Goal: Task Accomplishment & Management: Manage account settings

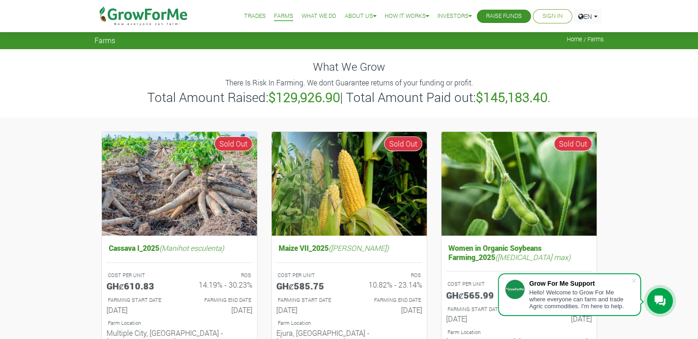
click at [548, 13] on link "Sign In" at bounding box center [553, 16] width 20 height 10
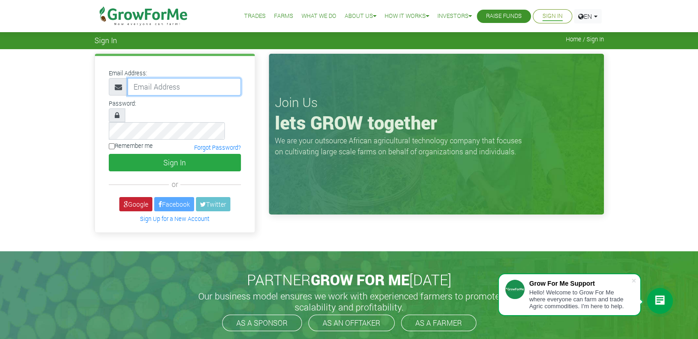
type input "dev@growforme.com"
click at [144, 197] on link "Google" at bounding box center [135, 204] width 33 height 14
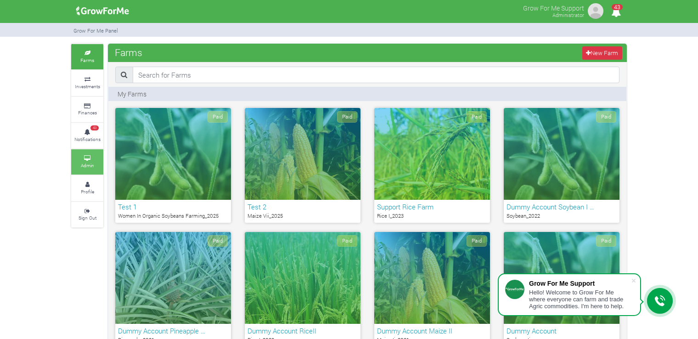
click at [86, 157] on icon at bounding box center [87, 158] width 28 height 5
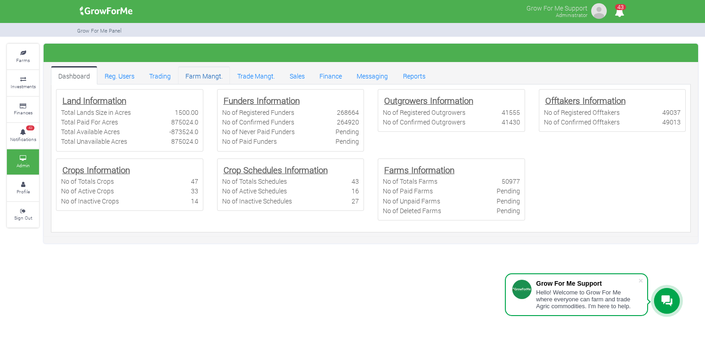
click at [213, 73] on link "Farm Mangt." at bounding box center [204, 75] width 52 height 18
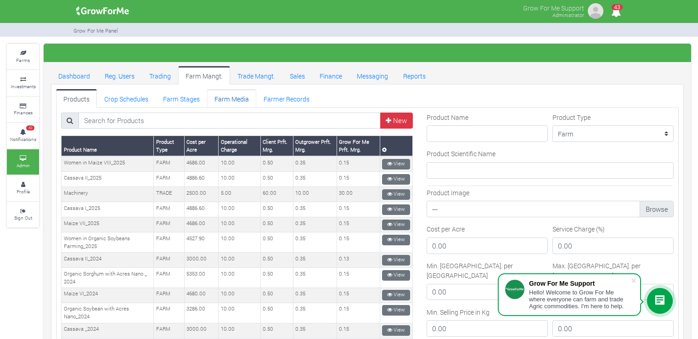
click at [234, 89] on link "Farm Media" at bounding box center [231, 98] width 49 height 18
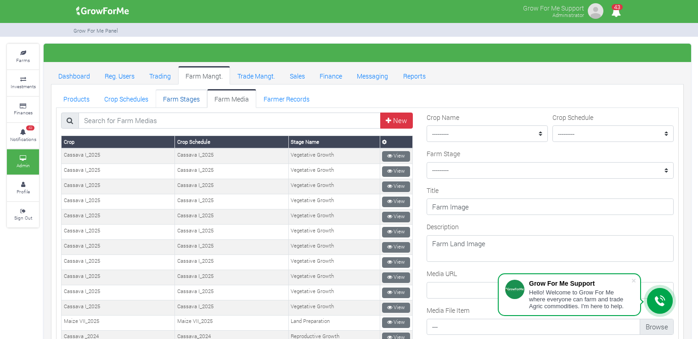
click at [180, 100] on link "Farm Stages" at bounding box center [181, 98] width 51 height 18
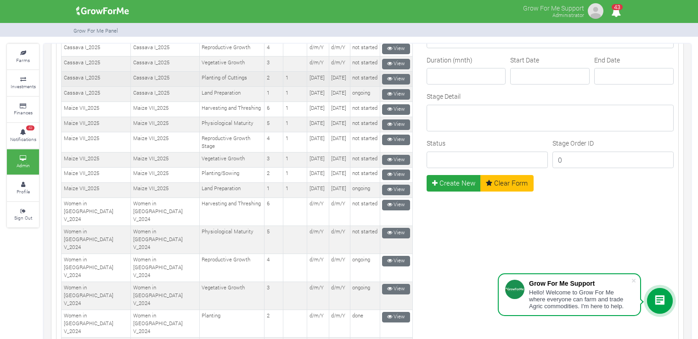
scroll to position [131, 0]
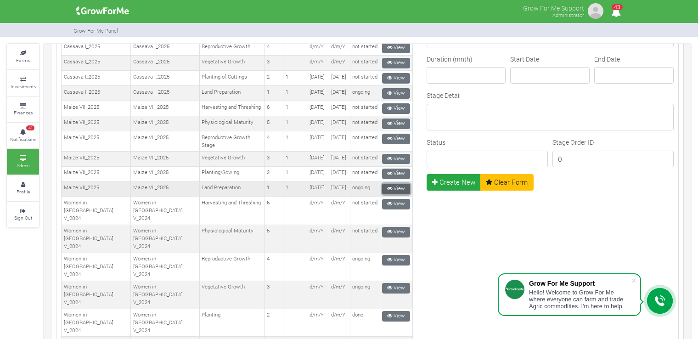
click at [398, 194] on link "View" at bounding box center [396, 189] width 28 height 11
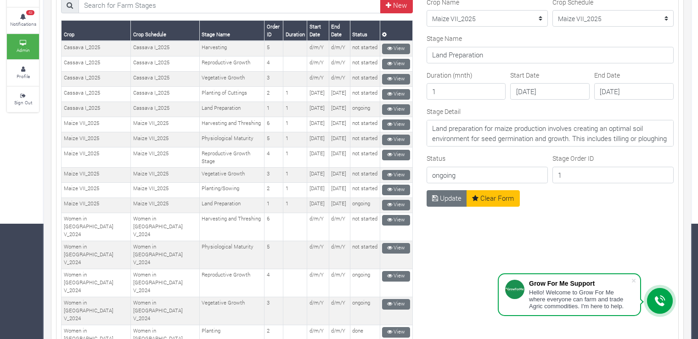
scroll to position [77, 0]
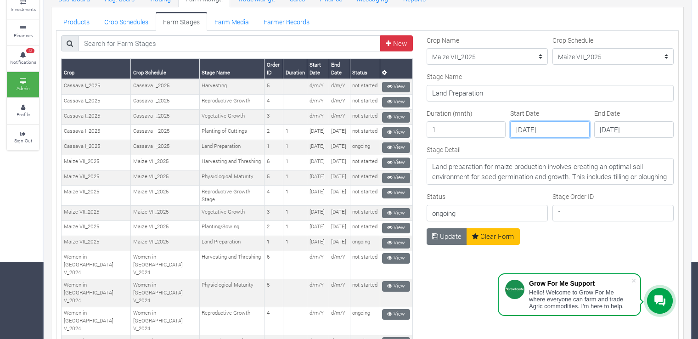
click at [546, 127] on input "2025-04-06" at bounding box center [549, 129] width 79 height 17
drag, startPoint x: 619, startPoint y: 132, endPoint x: 625, endPoint y: 135, distance: 6.6
click at [619, 132] on input "2025-04-20" at bounding box center [633, 129] width 79 height 17
type input "2025-11-20"
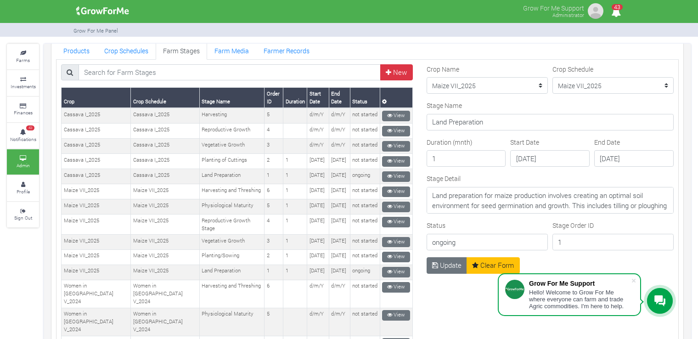
scroll to position [92, 0]
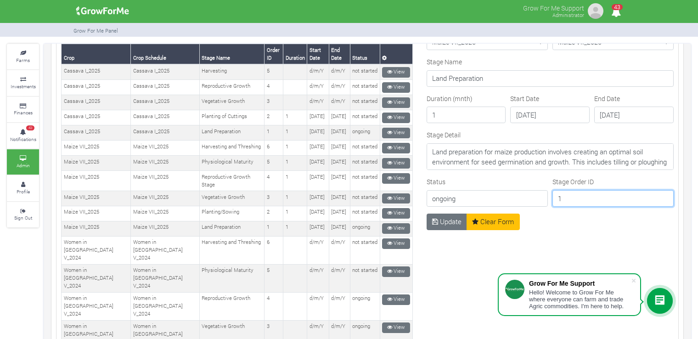
click at [591, 193] on input "1" at bounding box center [612, 198] width 121 height 17
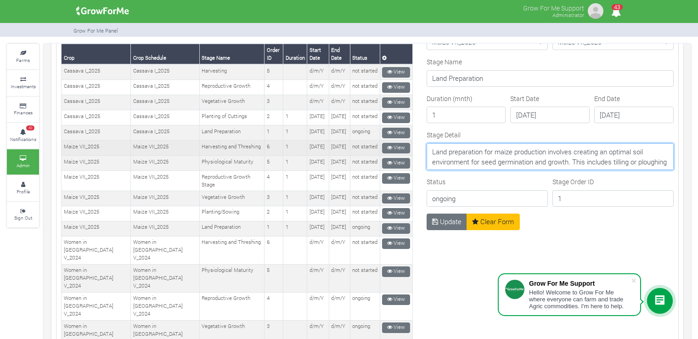
drag, startPoint x: 635, startPoint y: 160, endPoint x: 407, endPoint y: 151, distance: 228.3
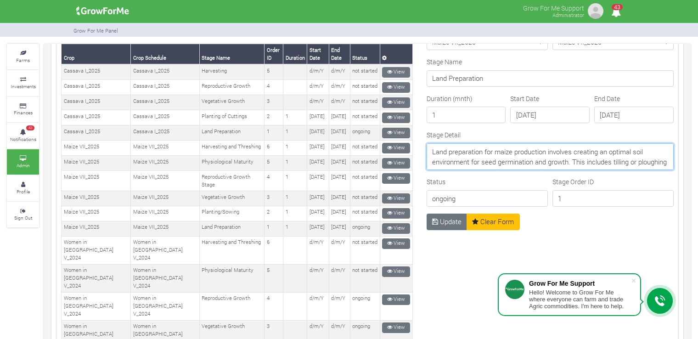
paste textarea "Tasseling Stage 🌾 Tassels are emerging, signaling pollination. Plants are tall,…"
click at [437, 160] on textarea "Land preparation for maize production involves creating an optimal soil environ…" at bounding box center [549, 156] width 247 height 27
type textarea "Tasseling Stage Tassels are emerging, signaling pollination. Plants are tall, s…"
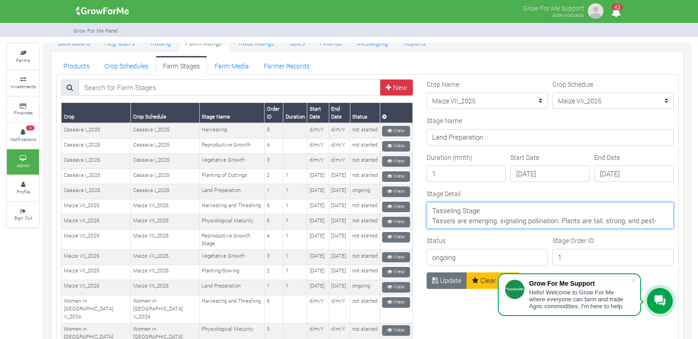
scroll to position [92, 0]
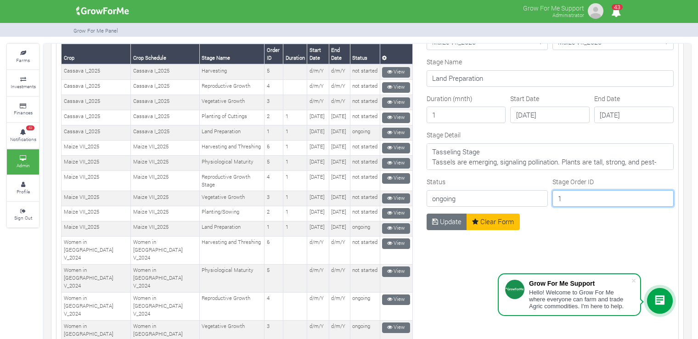
click at [571, 196] on input "1" at bounding box center [612, 198] width 121 height 17
type input "4"
click at [439, 215] on button "Update" at bounding box center [446, 221] width 41 height 17
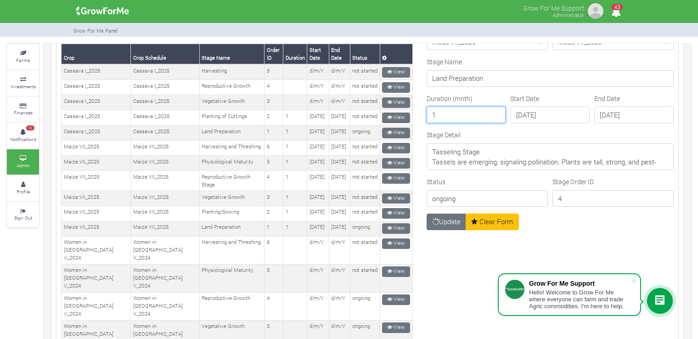
click at [446, 114] on input "1" at bounding box center [465, 115] width 79 height 17
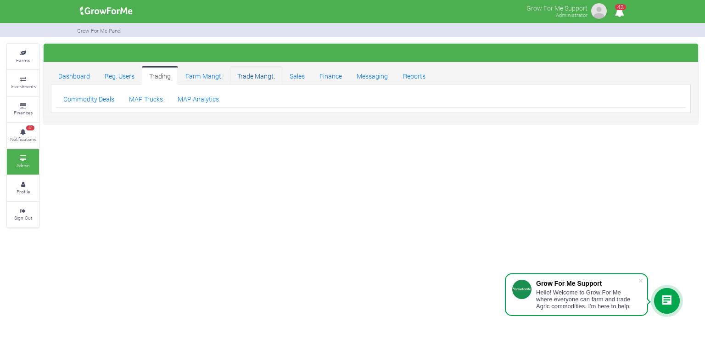
click at [246, 75] on link "Trade Mangt." at bounding box center [256, 75] width 52 height 18
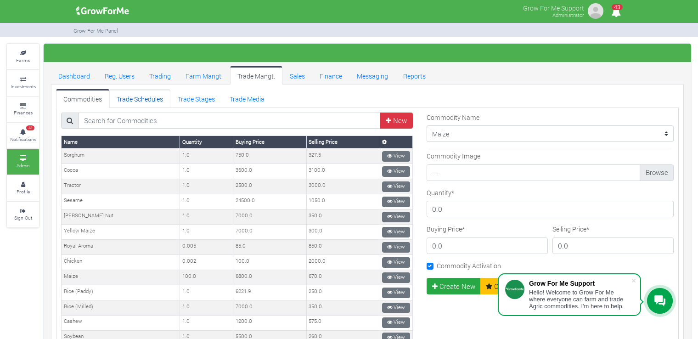
click at [152, 97] on link "Trade Schedules" at bounding box center [139, 98] width 61 height 18
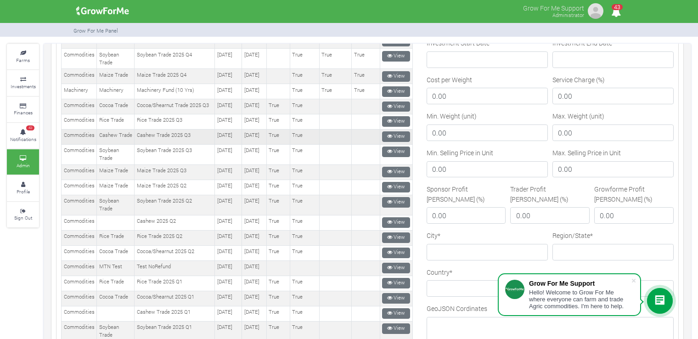
scroll to position [138, 0]
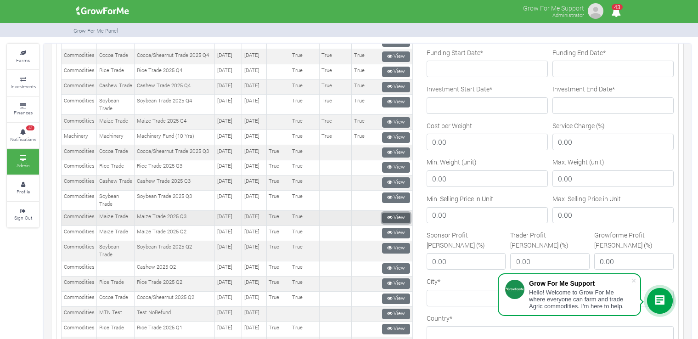
click at [400, 223] on link "View" at bounding box center [396, 218] width 28 height 11
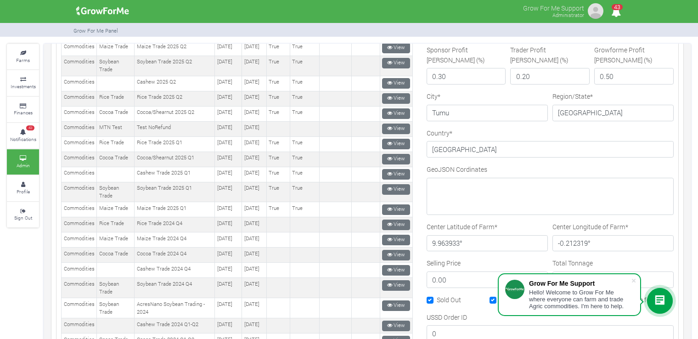
scroll to position [459, 0]
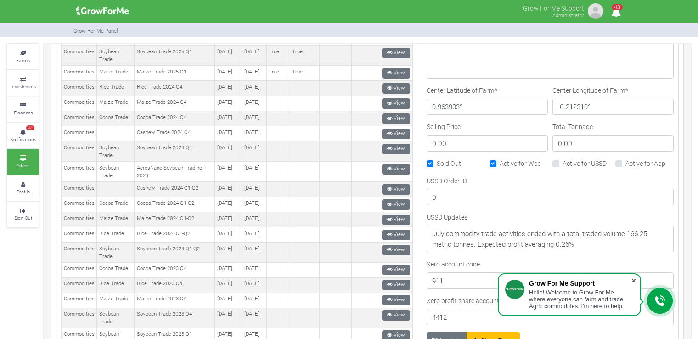
click at [631, 279] on span at bounding box center [633, 280] width 9 height 9
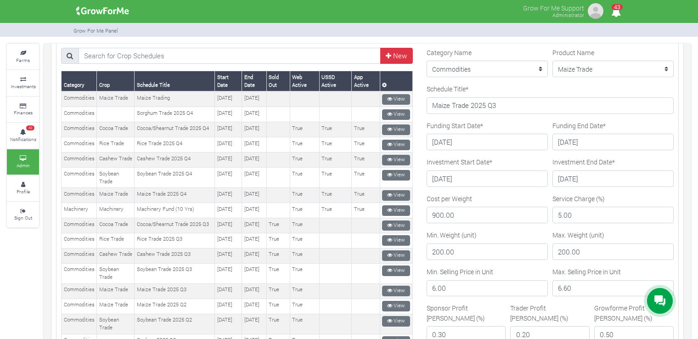
scroll to position [0, 0]
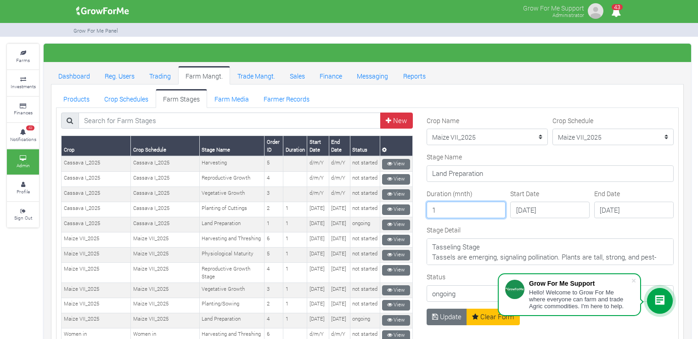
click at [433, 207] on input "1" at bounding box center [465, 210] width 79 height 17
type input "4"
click at [471, 186] on form "Crop Name --------- Maize II_2021 Maize Trade Women in [GEOGRAPHIC_DATA] Farmin…" at bounding box center [549, 212] width 247 height 193
click at [464, 206] on input "4" at bounding box center [465, 210] width 79 height 17
type input "7"
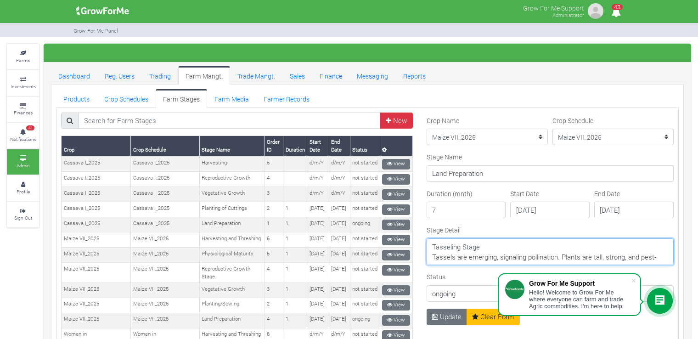
click at [517, 247] on textarea "Tasseling Stage Tassels are emerging, signaling pollination. Plants are tall, s…" at bounding box center [549, 251] width 247 height 27
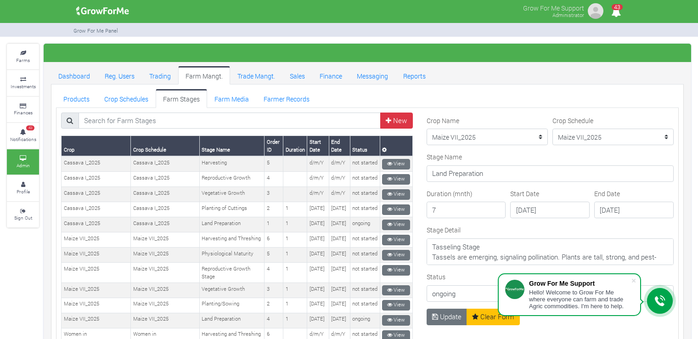
click at [545, 225] on div "Stage Detail Tasseling Stage Tassels are emerging, signaling pollination. Plant…" at bounding box center [549, 245] width 247 height 40
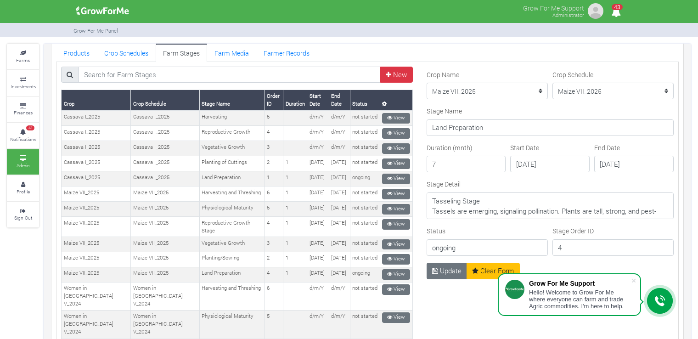
click at [537, 181] on div "Stage Detail Tasseling Stage Tassels are emerging, signaling pollination. Plant…" at bounding box center [549, 199] width 247 height 40
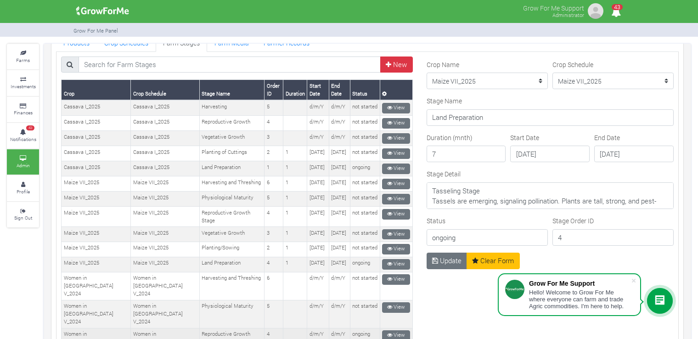
scroll to position [46, 0]
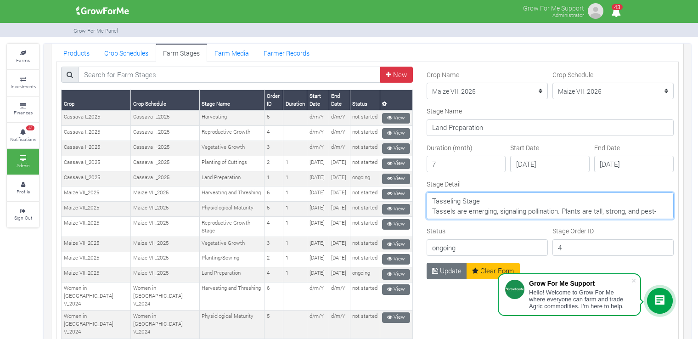
click at [482, 206] on textarea "Tasseling Stage Tassels are emerging, signaling pollination. Plants are tall, s…" at bounding box center [549, 205] width 247 height 27
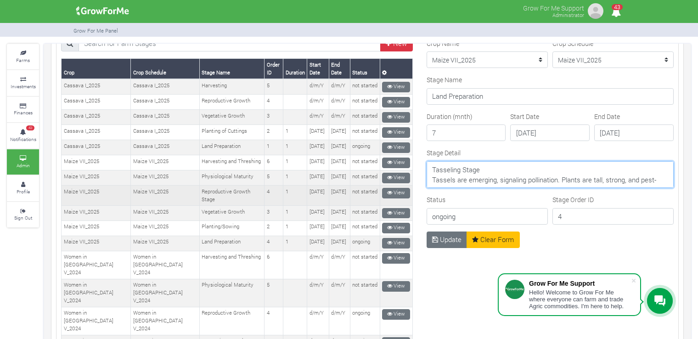
scroll to position [92, 0]
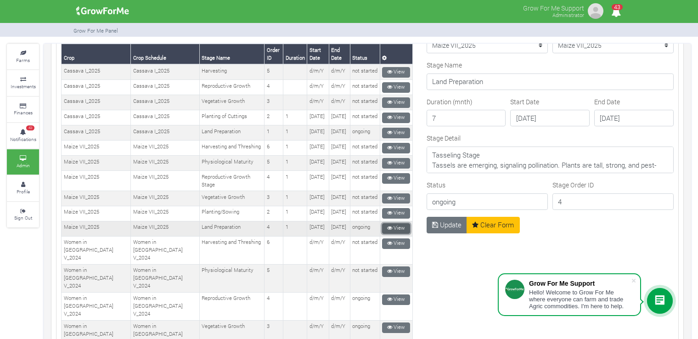
click at [393, 234] on link "View" at bounding box center [396, 228] width 28 height 11
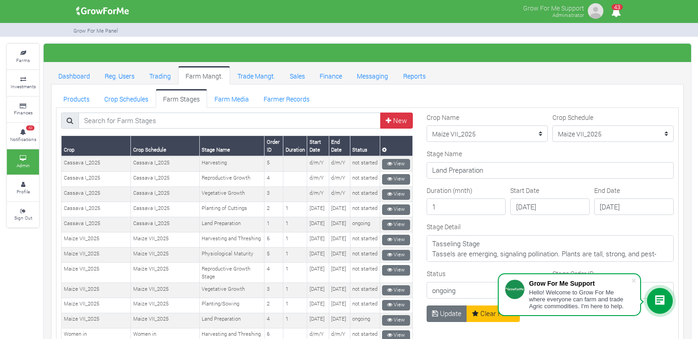
click at [571, 223] on div "Stage Detail Tasseling Stage Tassels are emerging, signaling pollination. Plant…" at bounding box center [549, 242] width 247 height 40
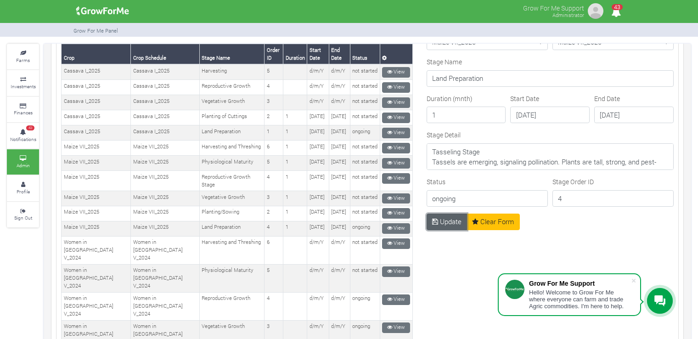
click at [444, 220] on button "Update" at bounding box center [446, 221] width 41 height 17
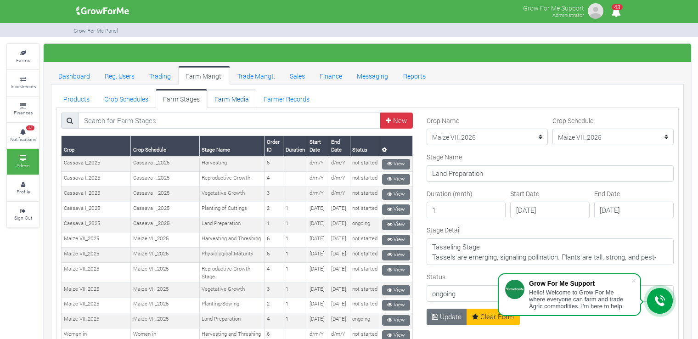
click at [239, 101] on link "Farm Media" at bounding box center [231, 98] width 49 height 18
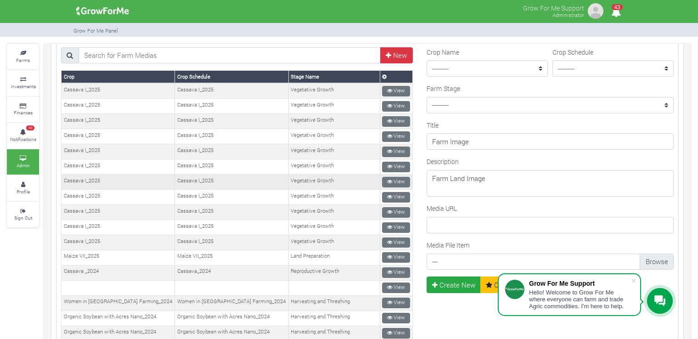
scroll to position [63, 0]
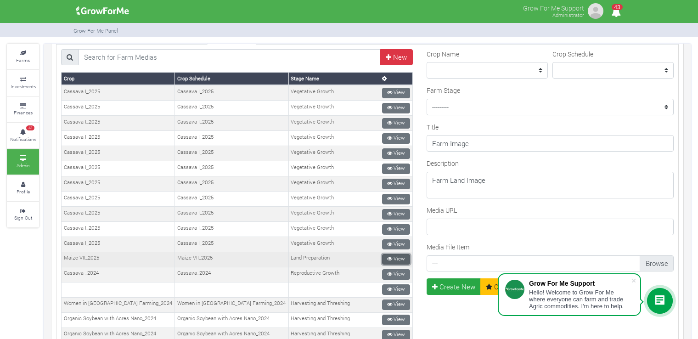
click at [390, 254] on link "View" at bounding box center [396, 259] width 28 height 11
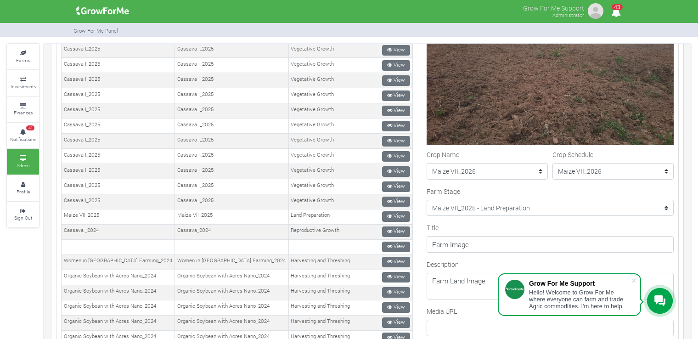
scroll to position [138, 0]
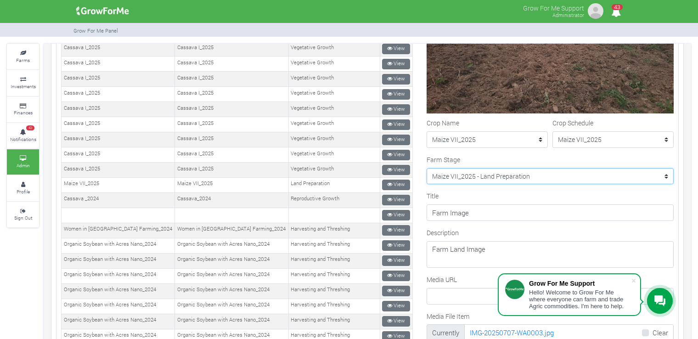
click at [562, 173] on select "--------- Crop Name Maize II_2020 - Land Preparation Crop Name Crop Name Women …" at bounding box center [549, 176] width 247 height 17
click at [395, 15] on div "Grow For Me Support Administrator 43" at bounding box center [348, 12] width 569 height 24
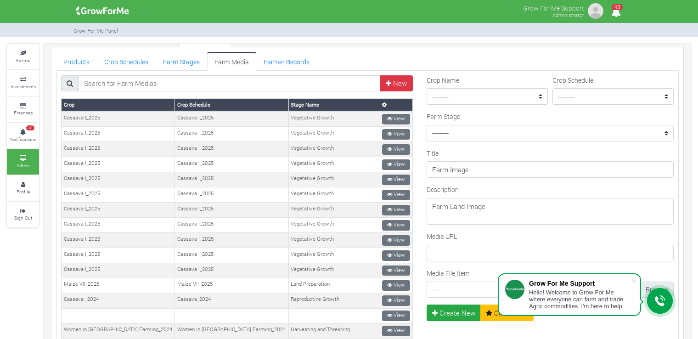
scroll to position [92, 0]
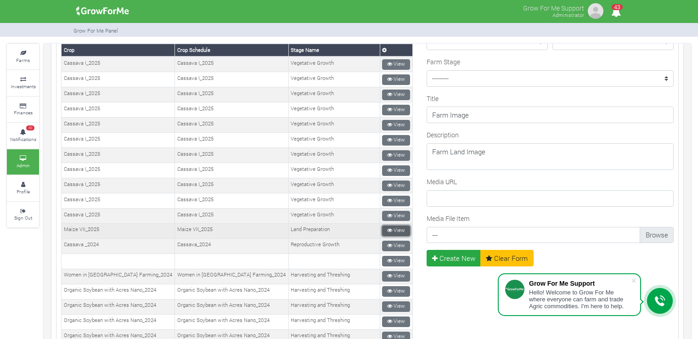
click at [387, 228] on icon at bounding box center [389, 230] width 5 height 5
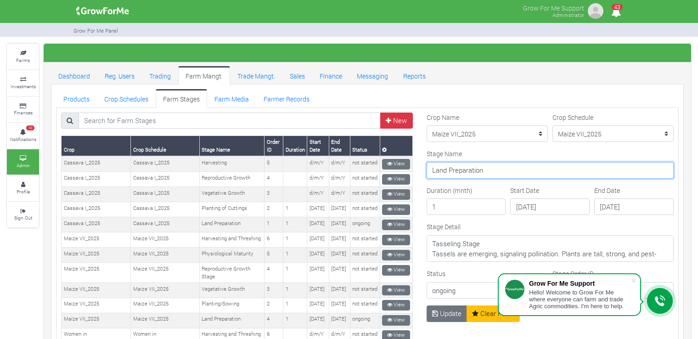
click at [537, 171] on input "Land Preparation" at bounding box center [549, 170] width 247 height 17
drag, startPoint x: 496, startPoint y: 168, endPoint x: 410, endPoint y: 165, distance: 85.9
click at [486, 174] on input "Land Preparation" at bounding box center [549, 170] width 247 height 17
click at [478, 171] on input "Land Preparation" at bounding box center [549, 170] width 247 height 17
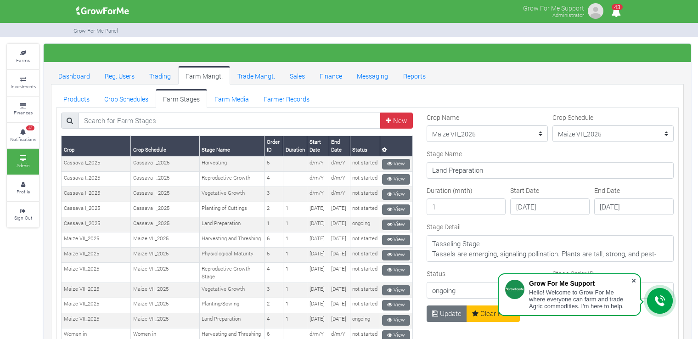
click at [635, 281] on span at bounding box center [633, 280] width 9 height 9
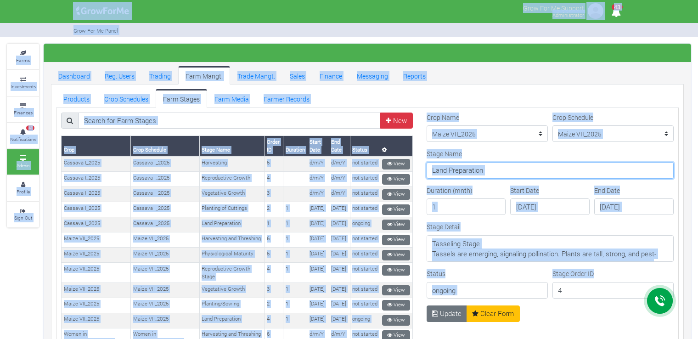
click at [503, 166] on input "Land Preparation" at bounding box center [549, 170] width 247 height 17
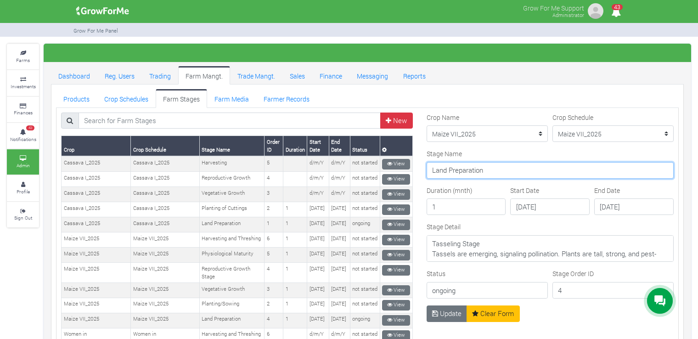
drag, startPoint x: 503, startPoint y: 166, endPoint x: 414, endPoint y: 180, distance: 89.8
type input "Reproductive Growth"
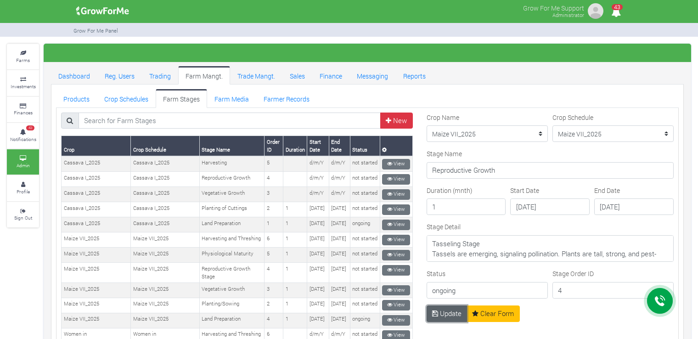
click at [450, 315] on button "Update" at bounding box center [446, 313] width 41 height 17
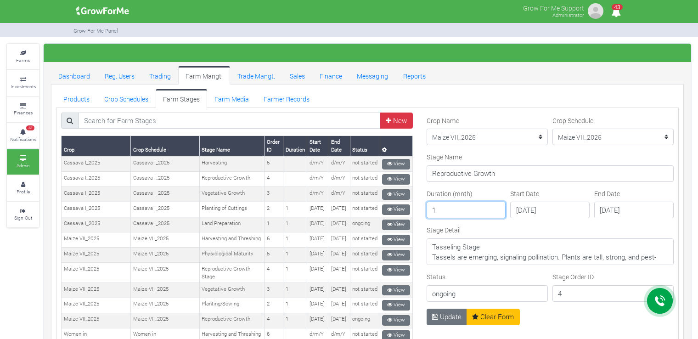
click at [438, 207] on input "1" at bounding box center [465, 210] width 79 height 17
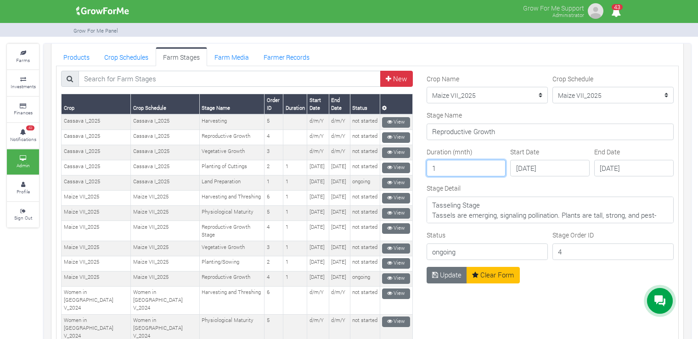
scroll to position [44, 0]
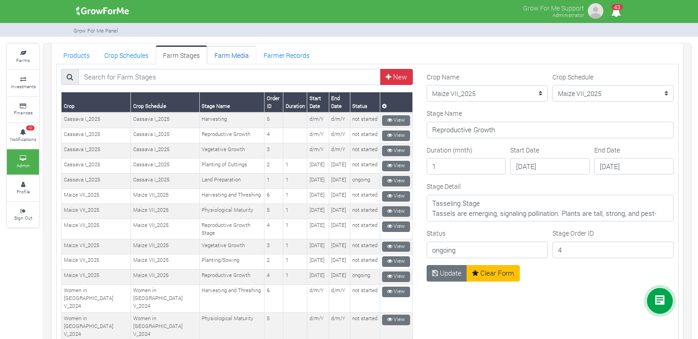
click at [231, 56] on link "Farm Media" at bounding box center [231, 54] width 49 height 18
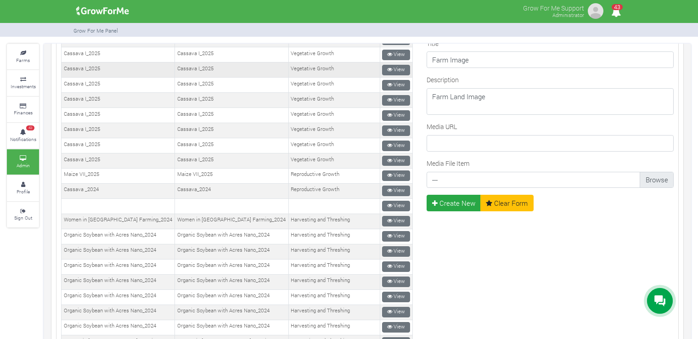
scroll to position [148, 0]
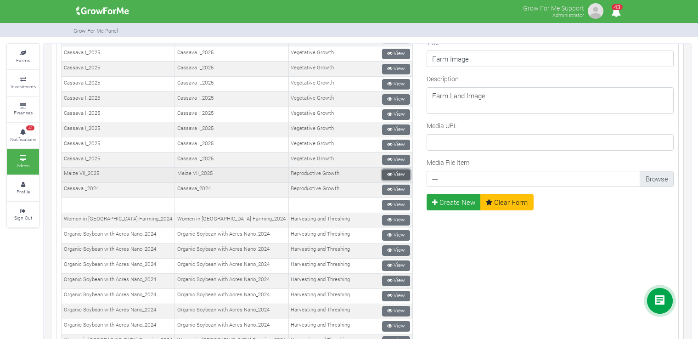
click link "View"
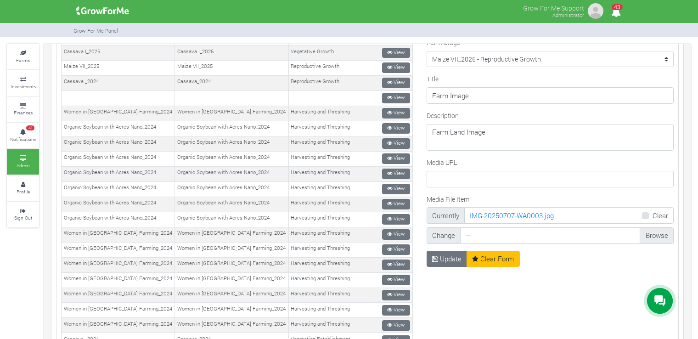
scroll to position [264, 0]
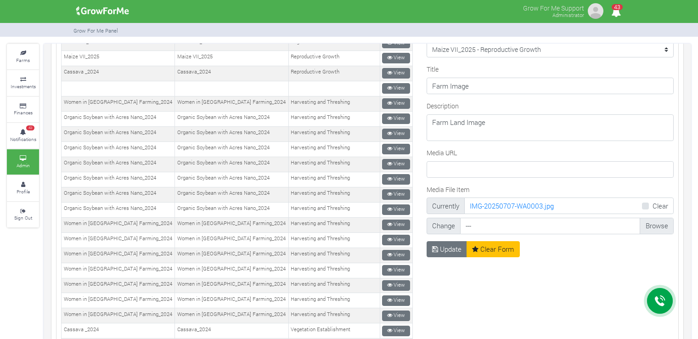
click at [654, 221] on input "Media File Item" at bounding box center [566, 226] width 203 height 17
type input "C:\fakepath\IMG-20250817-WA0050.jpg"
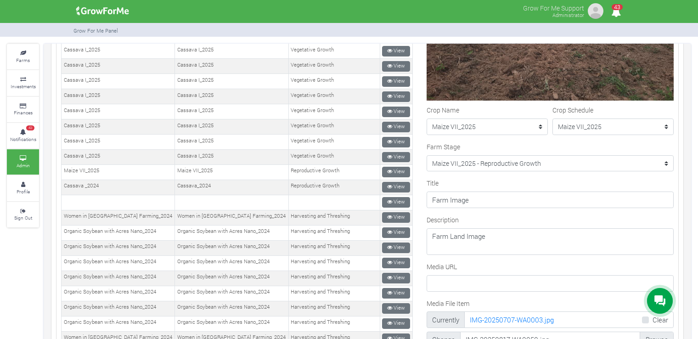
scroll to position [326, 0]
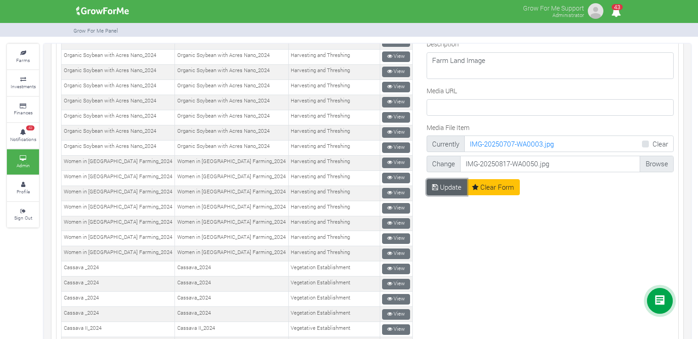
click at [442, 184] on button "Update" at bounding box center [446, 187] width 41 height 17
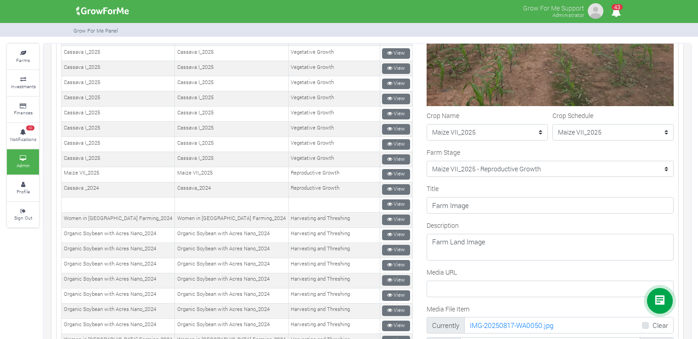
scroll to position [177, 0]
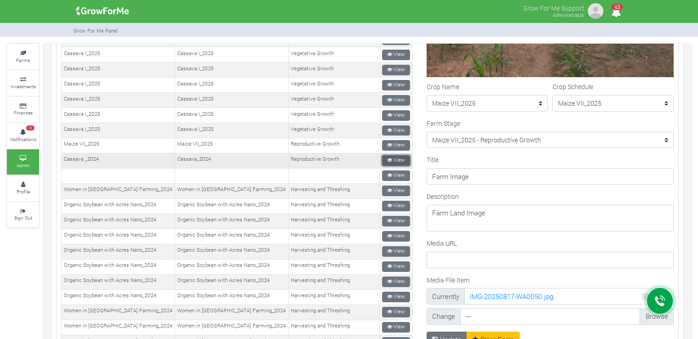
click at [403, 158] on link "View" at bounding box center [396, 160] width 28 height 11
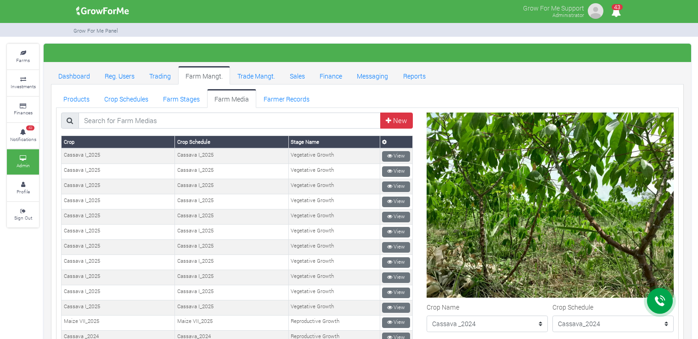
click at [344, 94] on ul "Products Crop Schedules Farm Stages Farm Media Farmer Records" at bounding box center [367, 98] width 623 height 18
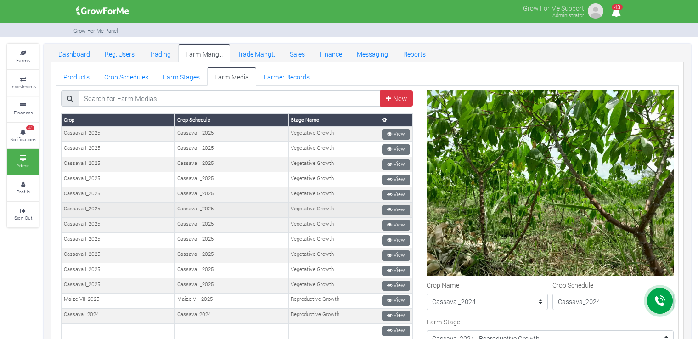
scroll to position [14, 0]
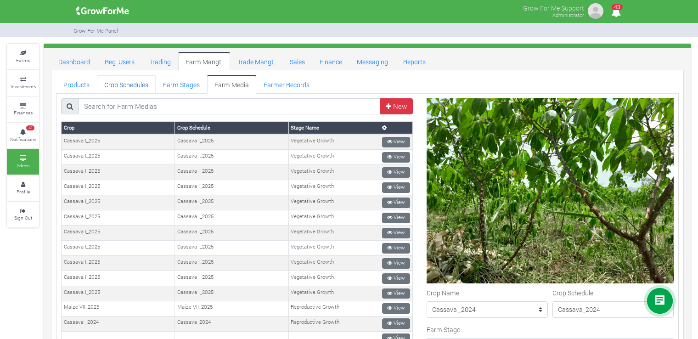
click at [121, 86] on link "Crop Schedules" at bounding box center [126, 84] width 59 height 18
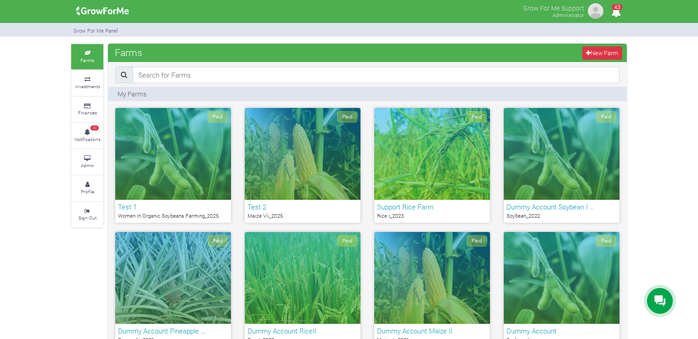
scroll to position [100, 0]
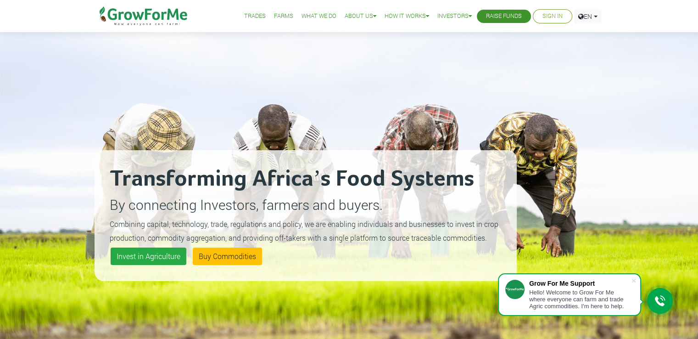
click at [279, 14] on link "Farms" at bounding box center [283, 16] width 19 height 10
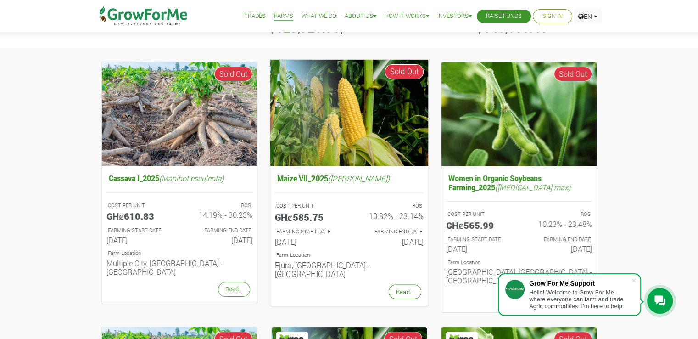
scroll to position [93, 0]
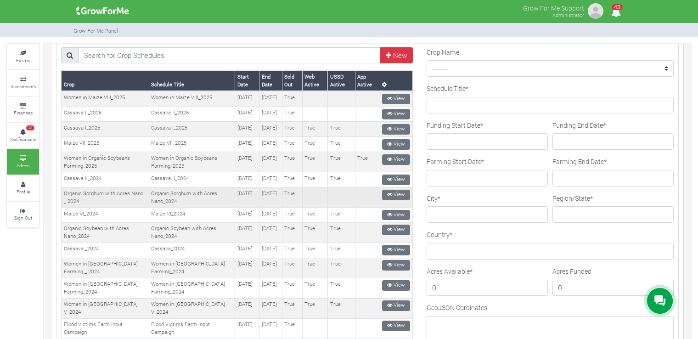
scroll to position [64, 0]
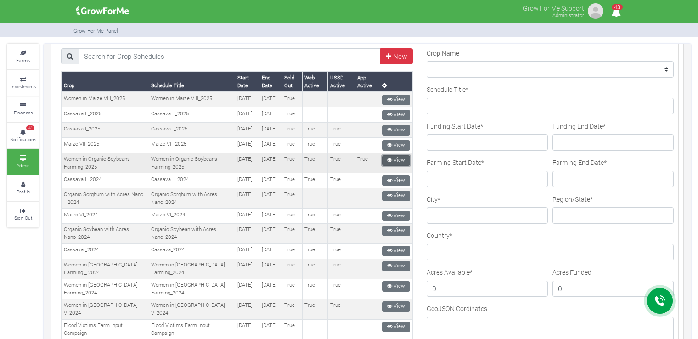
click at [387, 163] on icon at bounding box center [389, 159] width 5 height 5
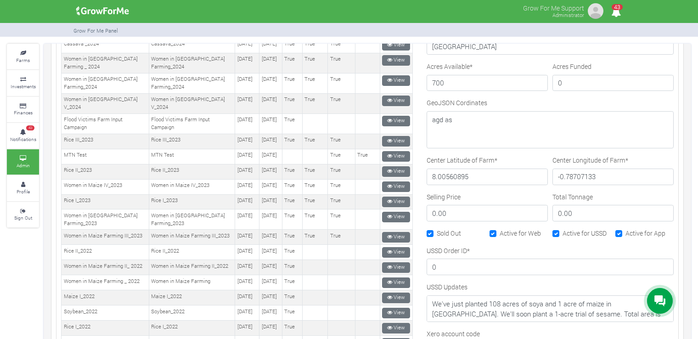
scroll to position [454, 0]
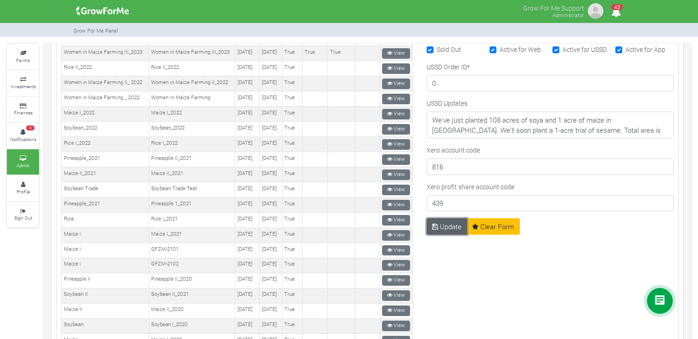
click at [444, 221] on button "Update" at bounding box center [446, 226] width 41 height 17
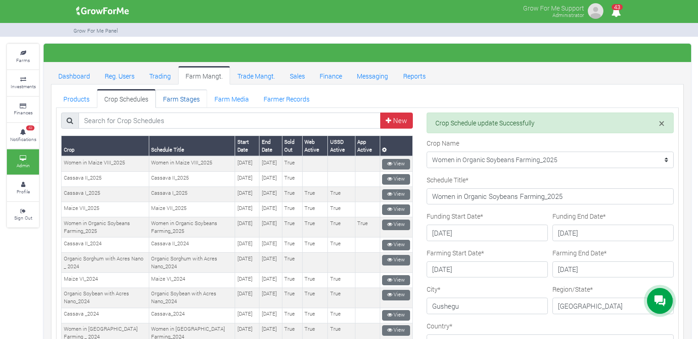
click at [194, 98] on link "Farm Stages" at bounding box center [181, 98] width 51 height 18
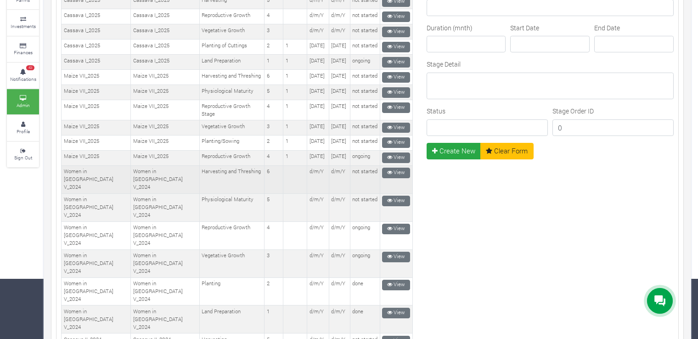
scroll to position [103, 0]
click at [387, 174] on icon at bounding box center [389, 171] width 5 height 5
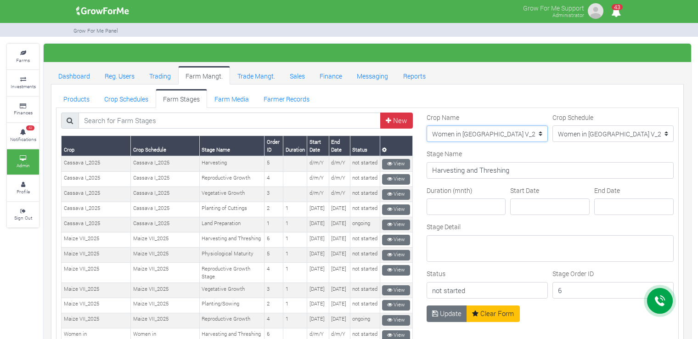
click at [502, 135] on select "--------- Maize II_2021 Maize Trade Women in [GEOGRAPHIC_DATA] Farming _ 2024 C…" at bounding box center [486, 133] width 121 height 17
select select "42"
click at [426, 125] on select "--------- Maize II_2021 Maize Trade Women in [GEOGRAPHIC_DATA] Farming _ 2024 C…" at bounding box center [486, 133] width 121 height 17
drag, startPoint x: 602, startPoint y: 130, endPoint x: 619, endPoint y: 135, distance: 17.5
click at [602, 130] on select "Crop Schedule" at bounding box center [612, 133] width 121 height 17
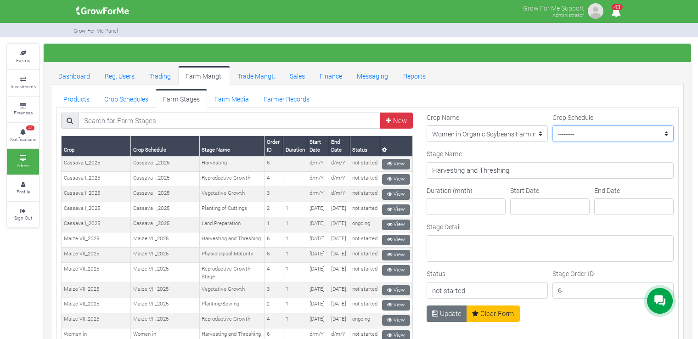
click at [619, 135] on select "--------- Women in Organic Soybeans Farming_2025" at bounding box center [612, 133] width 121 height 17
select select "42"
click at [552, 125] on select "--------- Women in Organic Soybeans Farming_2025" at bounding box center [612, 133] width 121 height 17
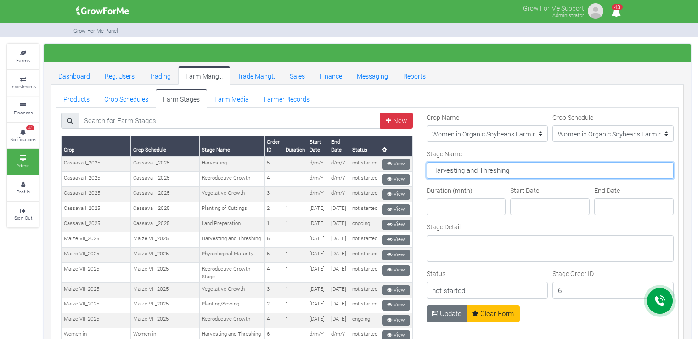
click at [586, 170] on input "Harvesting and Threshing" at bounding box center [549, 170] width 247 height 17
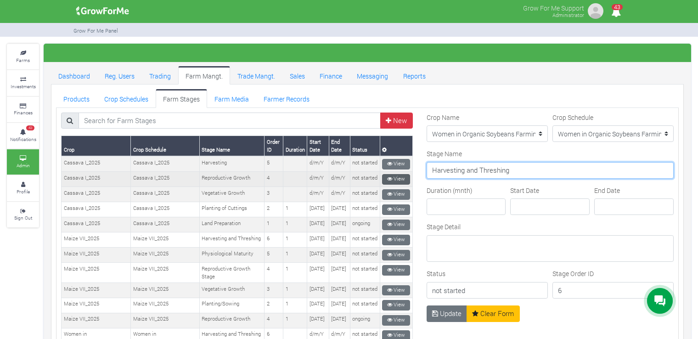
drag, startPoint x: 513, startPoint y: 169, endPoint x: 395, endPoint y: 173, distance: 118.5
type input "p"
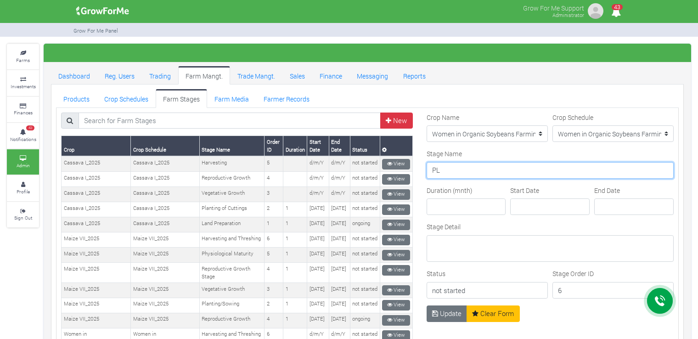
type input "Planting Stage"
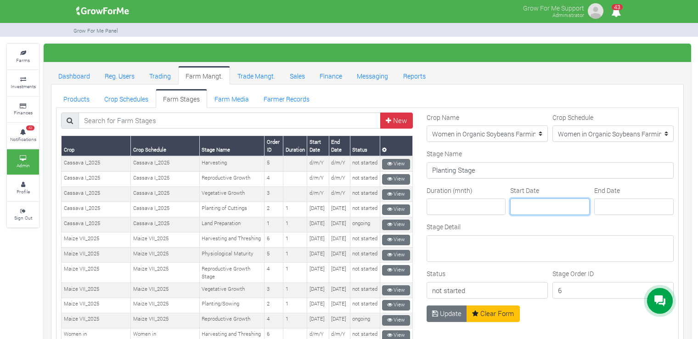
click at [536, 206] on input "Start Date" at bounding box center [549, 206] width 79 height 17
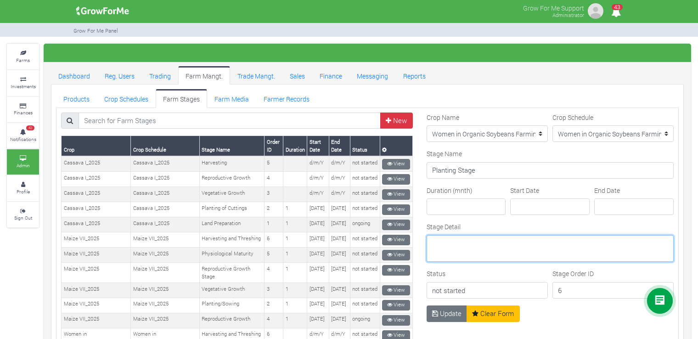
click at [500, 256] on textarea "Stage Detail" at bounding box center [549, 248] width 247 height 27
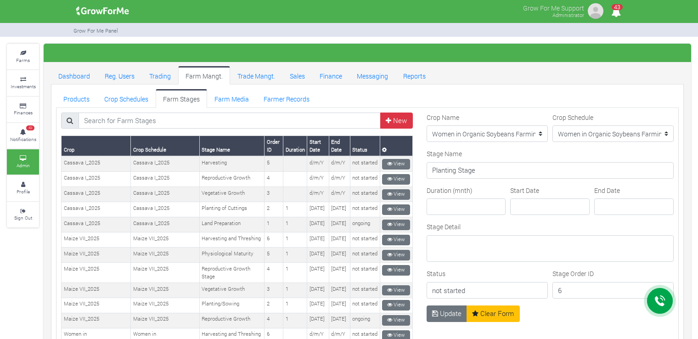
click at [502, 224] on div "Stage Detail" at bounding box center [549, 242] width 247 height 40
click at [530, 206] on input "Start Date" at bounding box center [549, 206] width 79 height 17
type input "[DATE]"
click at [607, 204] on input "End Date" at bounding box center [633, 206] width 79 height 17
click at [641, 210] on input "2" at bounding box center [633, 206] width 79 height 17
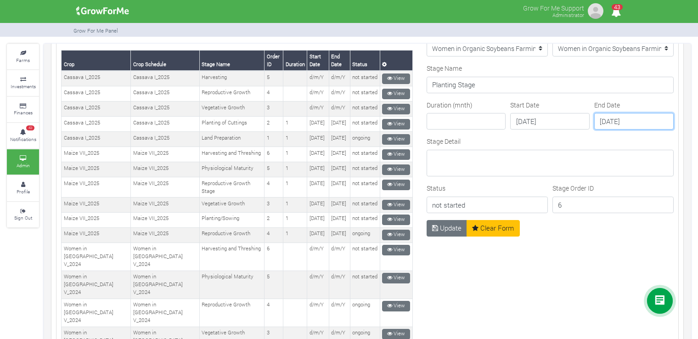
scroll to position [86, 0]
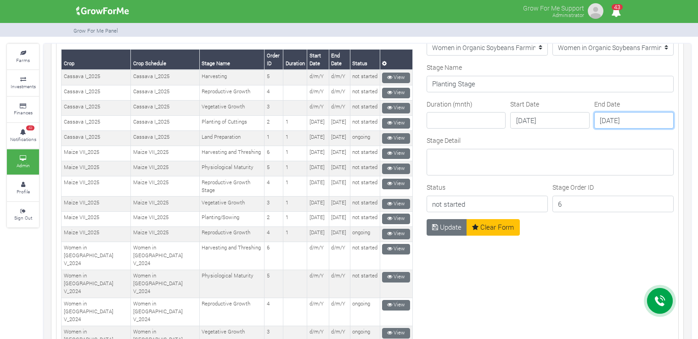
type input "[DATE]"
click at [499, 136] on div "Stage Detail" at bounding box center [549, 155] width 247 height 40
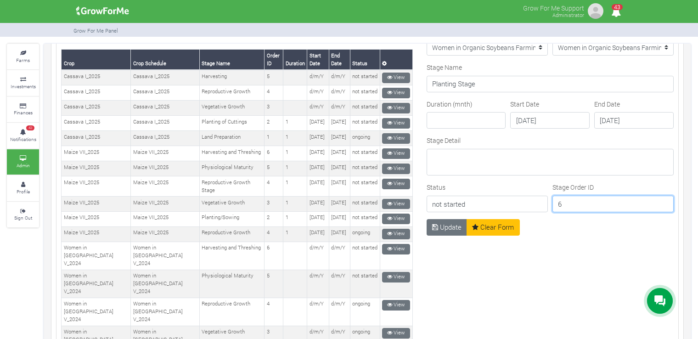
click at [571, 209] on input "6" at bounding box center [612, 204] width 121 height 17
type input "1"
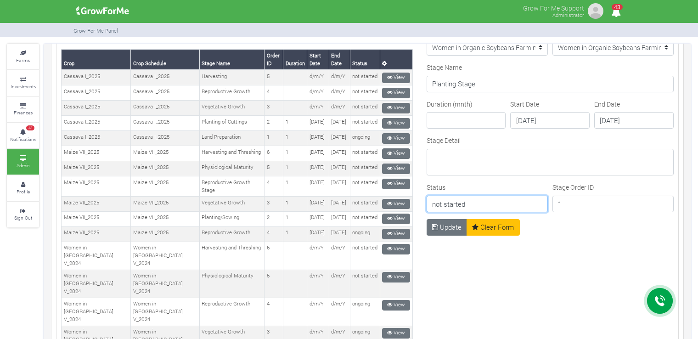
click at [501, 202] on input "not started" at bounding box center [486, 204] width 121 height 17
drag, startPoint x: 441, startPoint y: 204, endPoint x: 423, endPoint y: 205, distance: 18.0
click at [426, 205] on input "not started" at bounding box center [486, 204] width 121 height 17
type input "t"
type input "Ongoing"
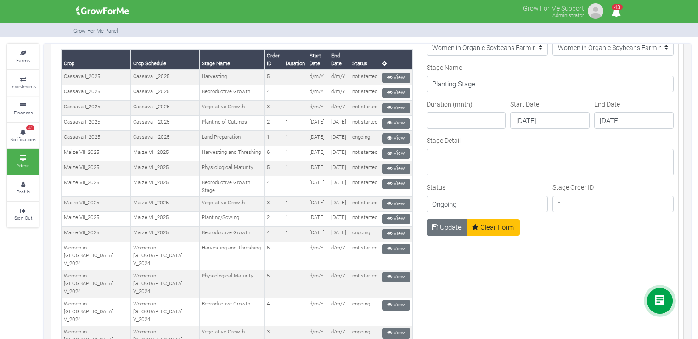
click at [522, 143] on div "Stage Detail" at bounding box center [549, 155] width 247 height 40
click at [465, 123] on input "Duration (mnth)" at bounding box center [465, 120] width 79 height 17
click at [547, 144] on div "Stage Detail" at bounding box center [549, 155] width 247 height 40
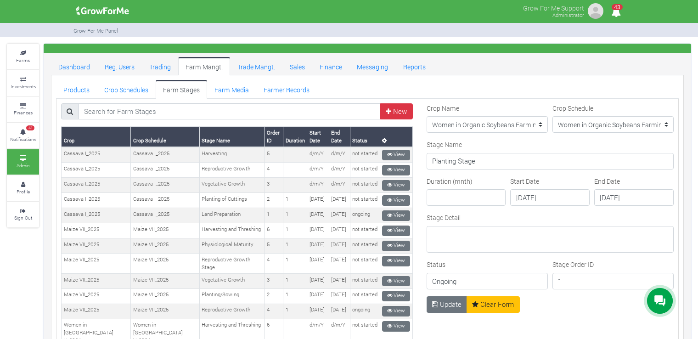
scroll to position [4, 0]
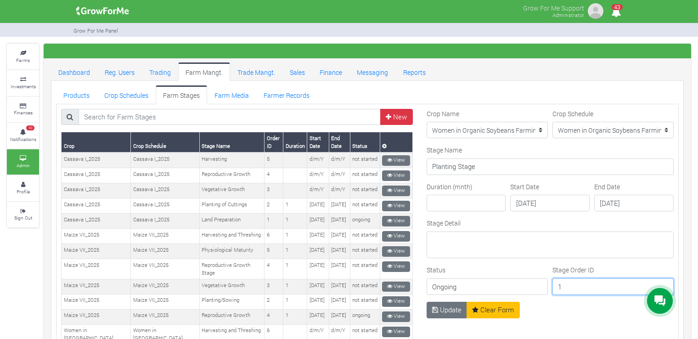
click at [584, 280] on input "1" at bounding box center [612, 286] width 121 height 17
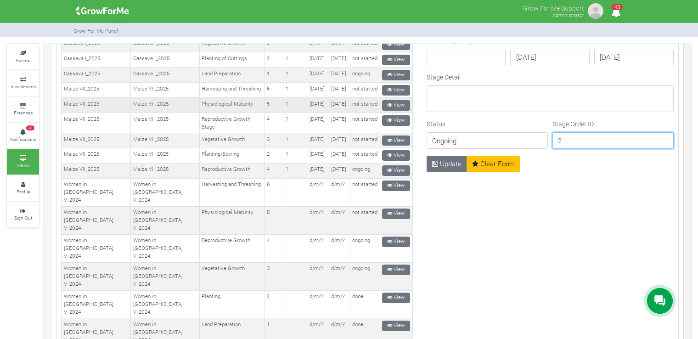
scroll to position [151, 0]
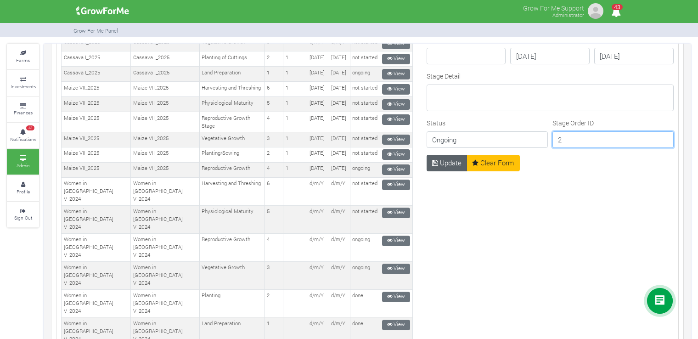
type input "2"
click at [449, 163] on button "Update" at bounding box center [446, 163] width 41 height 17
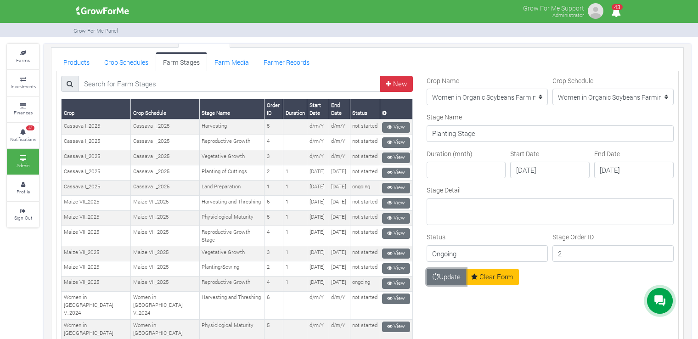
scroll to position [0, 0]
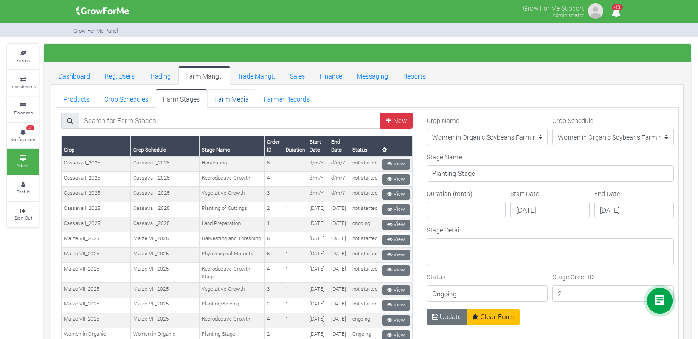
click at [230, 102] on link "Farm Media" at bounding box center [231, 98] width 49 height 18
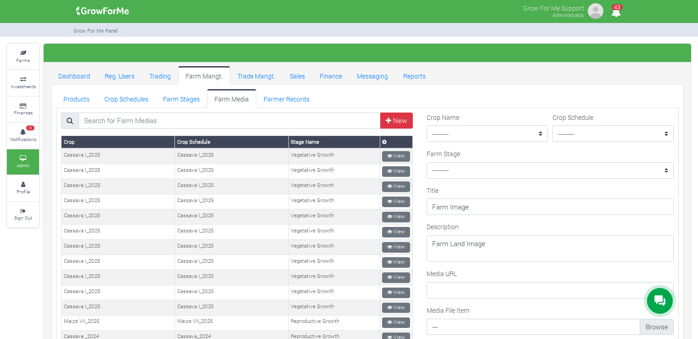
click at [475, 89] on ul "Products Crop Schedules Farm Stages Farm Media Farmer Records" at bounding box center [367, 98] width 623 height 18
click at [466, 93] on ul "Products Crop Schedules Farm Stages Farm Media Farmer Records" at bounding box center [367, 98] width 623 height 18
click at [504, 92] on ul "Products Crop Schedules Farm Stages Farm Media Farmer Records" at bounding box center [367, 98] width 623 height 18
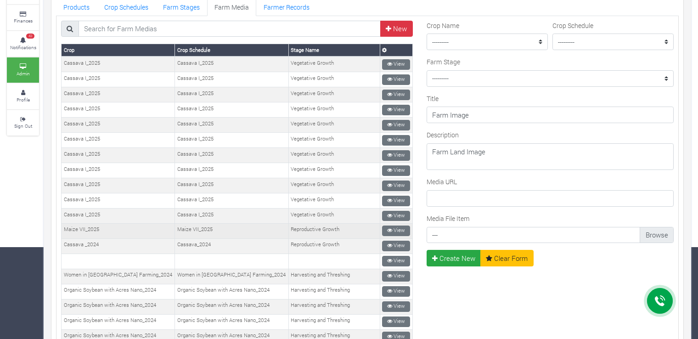
scroll to position [46, 0]
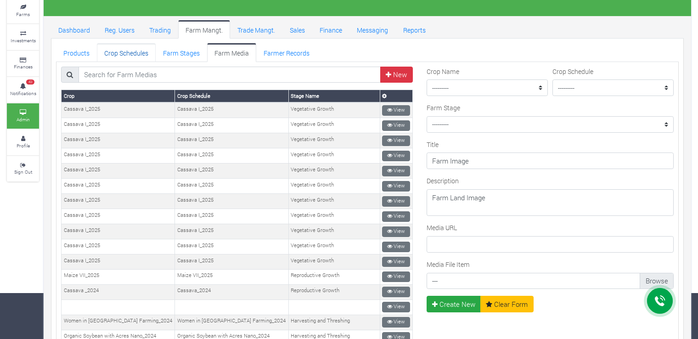
click at [140, 48] on link "Crop Schedules" at bounding box center [126, 52] width 59 height 18
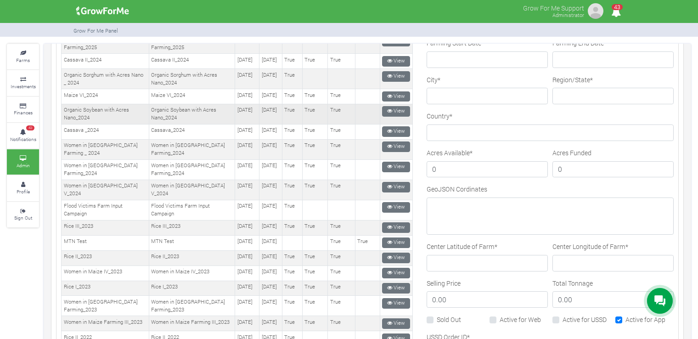
scroll to position [46, 0]
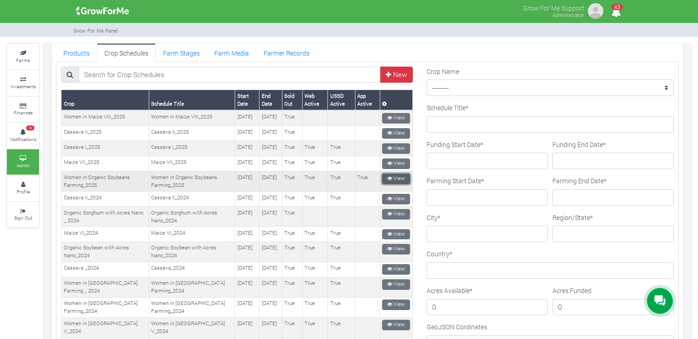
click at [394, 184] on link "View" at bounding box center [396, 179] width 28 height 11
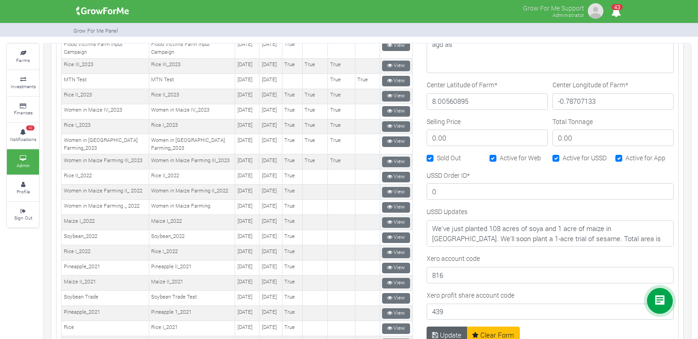
scroll to position [459, 0]
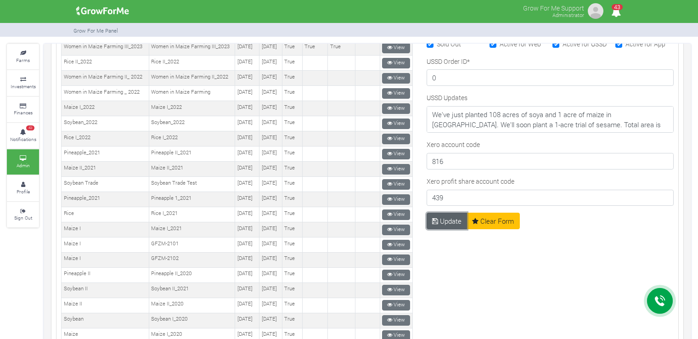
click at [443, 217] on button "Update" at bounding box center [446, 221] width 41 height 17
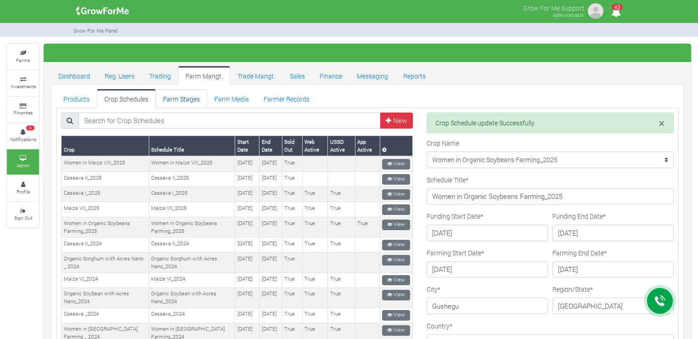
click at [191, 98] on link "Farm Stages" at bounding box center [181, 98] width 51 height 18
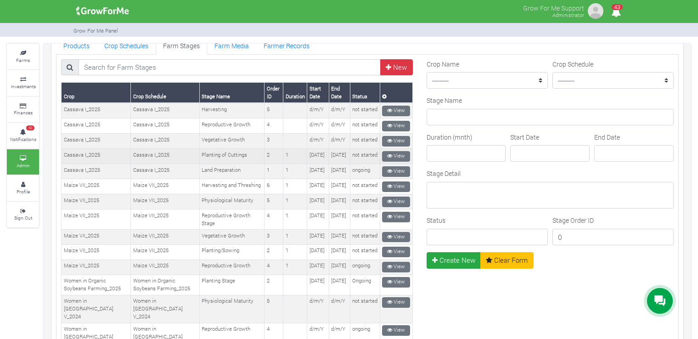
scroll to position [92, 0]
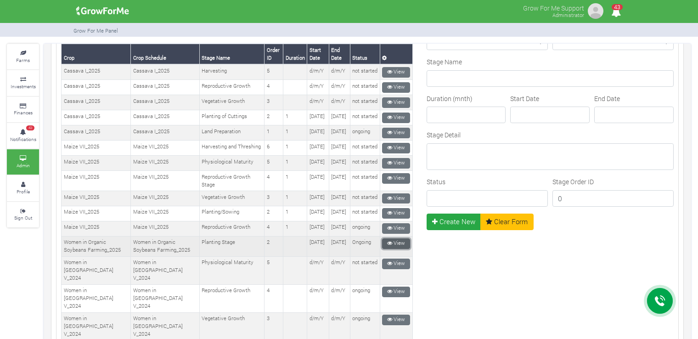
click at [390, 249] on link "View" at bounding box center [396, 243] width 28 height 11
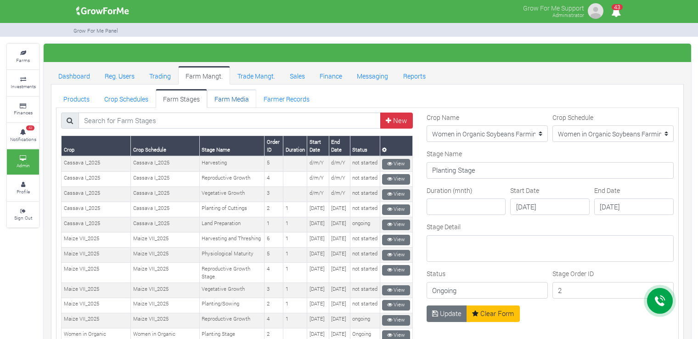
click at [227, 98] on link "Farm Media" at bounding box center [231, 98] width 49 height 18
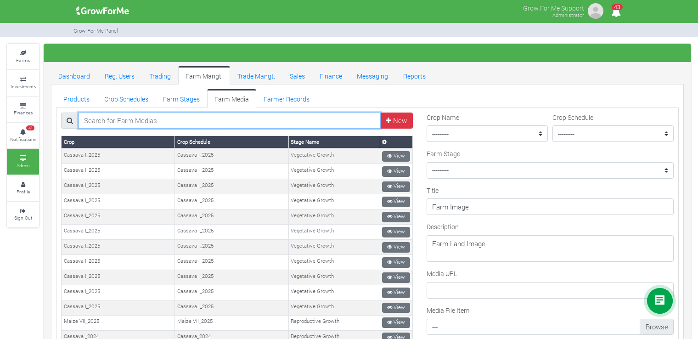
click at [202, 124] on input "search" at bounding box center [230, 120] width 303 height 17
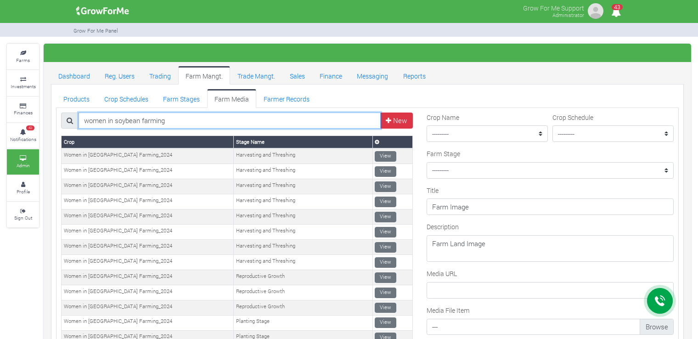
type input "women in soybean farming"
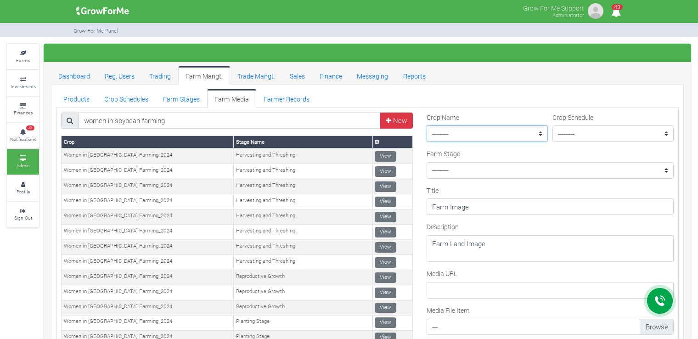
click at [495, 130] on select "--------- Maize II_2021 Maize Trade Women in Sorghum Farming _ 2024 Cassava II_…" at bounding box center [486, 133] width 121 height 17
select select "42"
click at [426, 125] on select "--------- Maize II_2021 Maize Trade Women in Sorghum Farming _ 2024 Cassava II_…" at bounding box center [486, 133] width 121 height 17
click at [597, 136] on select "--------- Women in Organic Soybeans Farming_2025" at bounding box center [612, 133] width 121 height 17
select select "42"
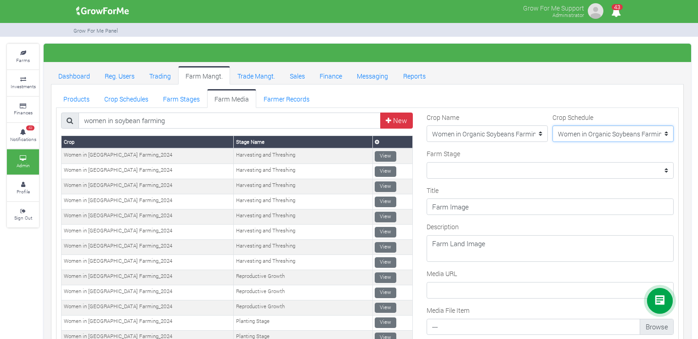
click at [552, 125] on select "--------- Women in Organic Soybeans Farming_2025" at bounding box center [612, 133] width 121 height 17
click at [577, 173] on select "Farm Stage" at bounding box center [549, 170] width 247 height 17
select select "199"
click at [426, 162] on select "--------- Planting Stage" at bounding box center [549, 170] width 247 height 17
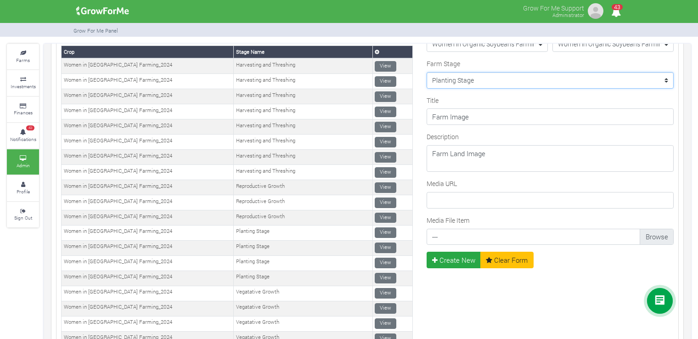
scroll to position [91, 0]
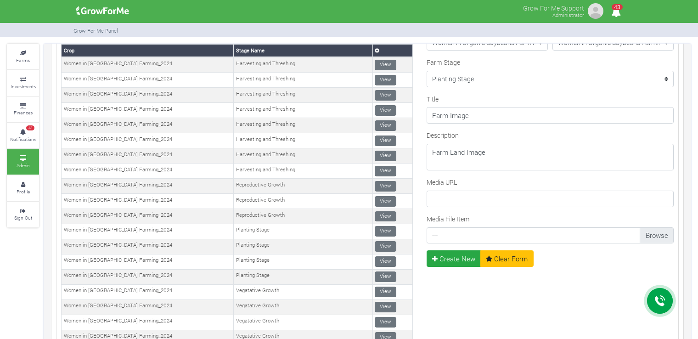
click at [640, 237] on input "Media File Item" at bounding box center [550, 238] width 237 height 17
type input "C:\fakepath\IMG-20250817-WA0049.jpg"
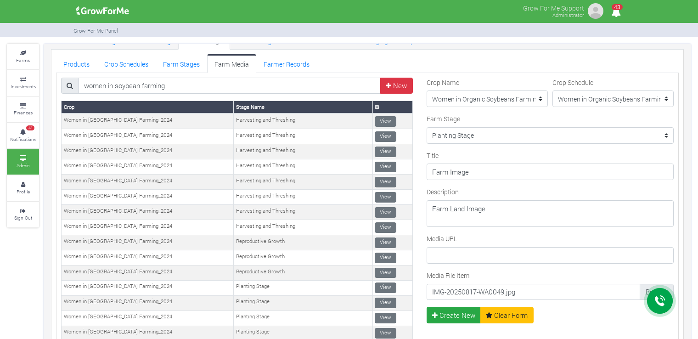
scroll to position [0, 0]
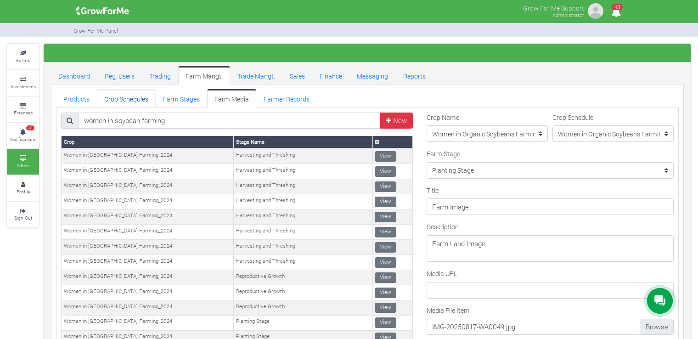
click at [137, 95] on link "Crop Schedules" at bounding box center [126, 98] width 59 height 18
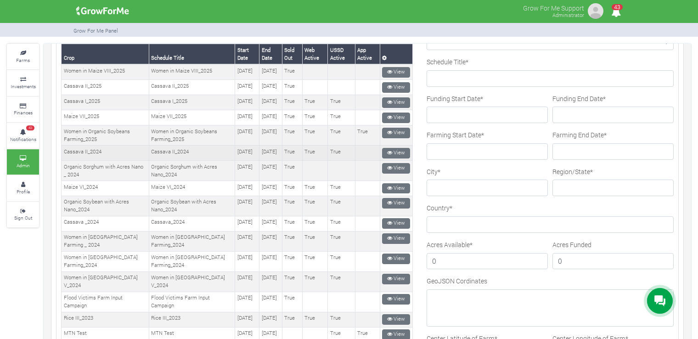
scroll to position [92, 0]
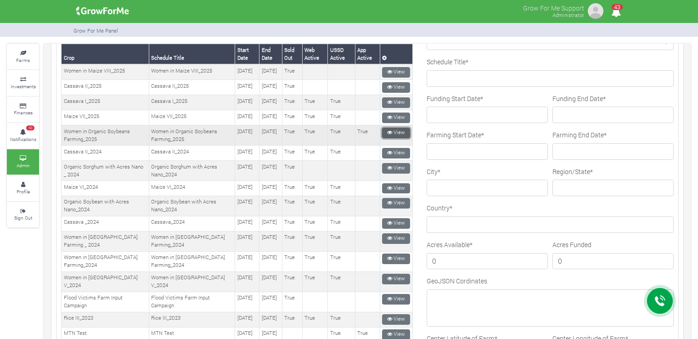
click at [387, 138] on link "View" at bounding box center [396, 133] width 28 height 11
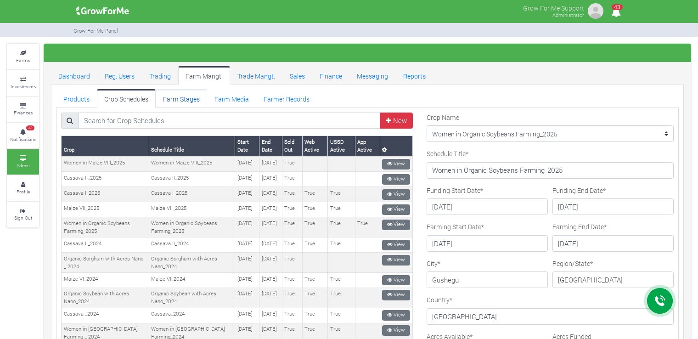
click at [188, 100] on link "Farm Stages" at bounding box center [181, 98] width 51 height 18
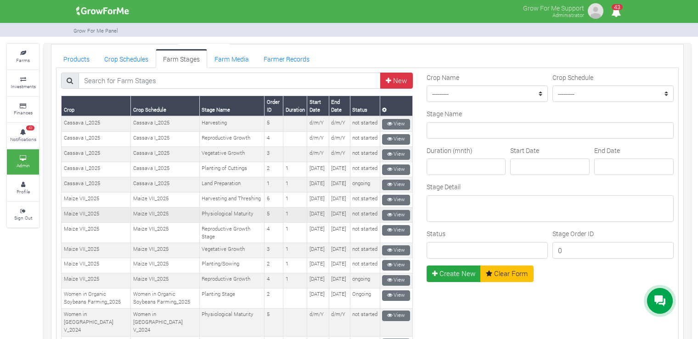
scroll to position [138, 0]
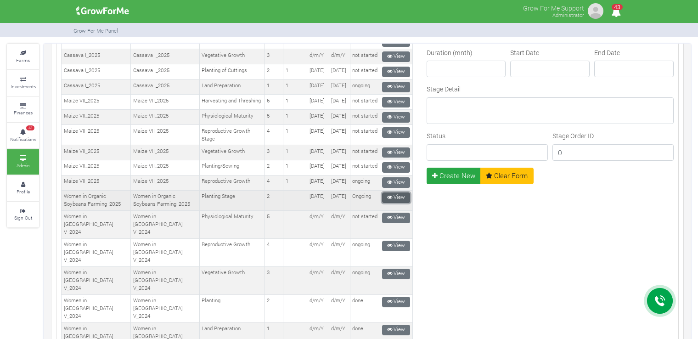
click at [390, 203] on link "View" at bounding box center [396, 197] width 28 height 11
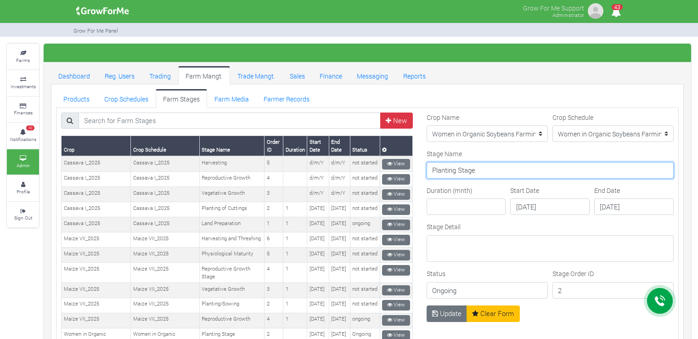
click at [501, 172] on input "Planting Stage" at bounding box center [549, 170] width 247 height 17
drag, startPoint x: 499, startPoint y: 172, endPoint x: 424, endPoint y: 177, distance: 75.9
click at [426, 177] on form "Crop Name --------- Maize II_2021 Maize Trade Women in [GEOGRAPHIC_DATA] Farmin…" at bounding box center [549, 208] width 247 height 193
type input "Vegatative Growth"
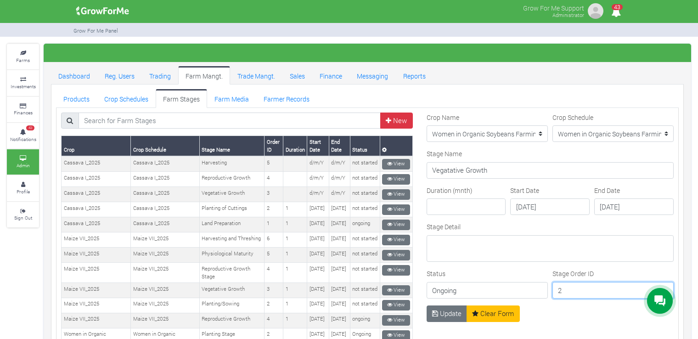
click at [560, 290] on input "2" at bounding box center [612, 290] width 121 height 17
type input "3"
click at [437, 311] on button "Update" at bounding box center [446, 313] width 41 height 17
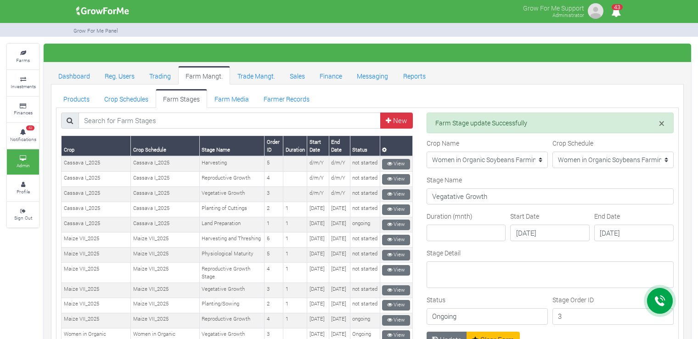
click at [443, 196] on input "Vegatative Growth" at bounding box center [549, 196] width 247 height 17
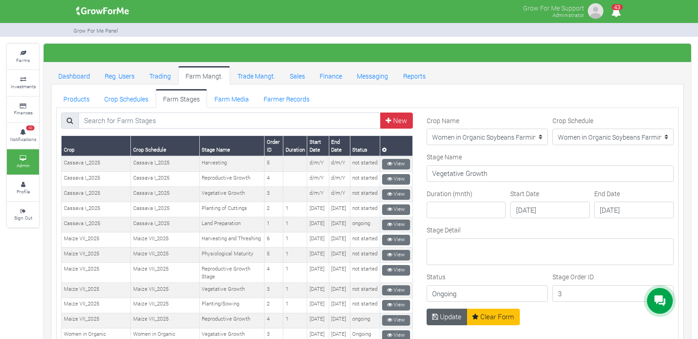
type input "Vegetative Growth"
click at [449, 310] on button "Update" at bounding box center [446, 316] width 41 height 17
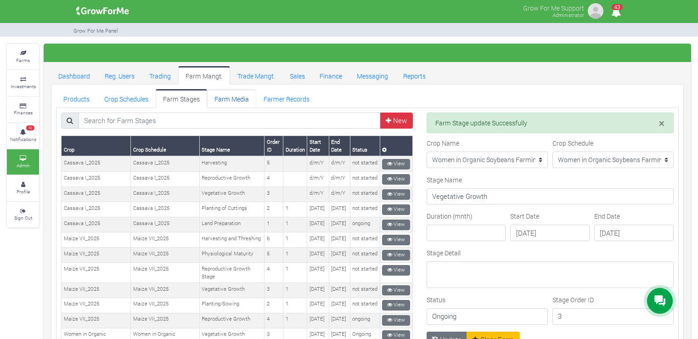
click at [246, 101] on link "Farm Media" at bounding box center [231, 98] width 49 height 18
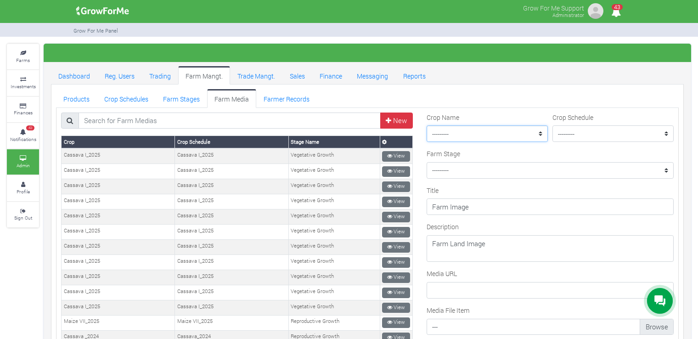
click at [485, 135] on select "--------- Maize II_2021 Maize Trade Women in [GEOGRAPHIC_DATA] Farming _ 2024 C…" at bounding box center [486, 133] width 121 height 17
select select "42"
click at [426, 125] on select "--------- Maize II_2021 Maize Trade Women in Sorghum Farming _ 2024 Cassava II_…" at bounding box center [486, 133] width 121 height 17
click at [570, 131] on select "--------- Women in Organic Soybeans Farming_2025" at bounding box center [612, 133] width 121 height 17
select select "42"
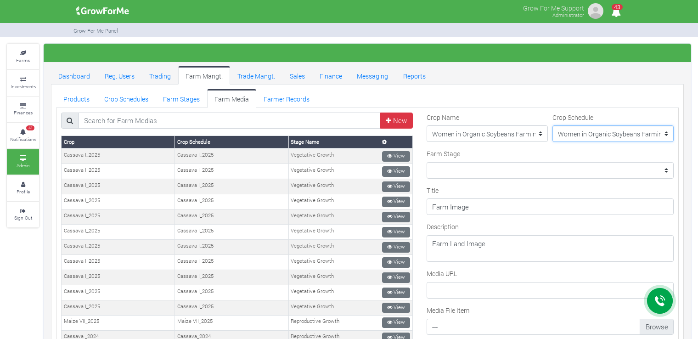
click at [552, 125] on select "--------- Women in Organic Soybeans Farming_2025" at bounding box center [612, 133] width 121 height 17
click at [555, 168] on select "Farm Stage" at bounding box center [549, 170] width 247 height 17
select select "199"
click at [426, 162] on select "--------- Vegetative Growth" at bounding box center [549, 170] width 247 height 17
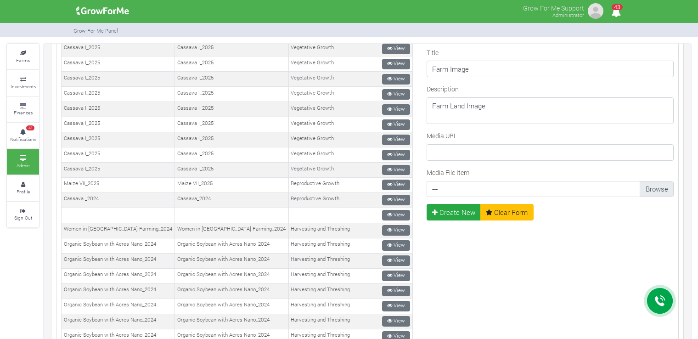
click at [519, 188] on input "Media File Item" at bounding box center [550, 191] width 237 height 17
type input "C:\fakepath\IMG-20250817-WA0049.jpg"
click at [460, 209] on button "Create New" at bounding box center [453, 212] width 55 height 17
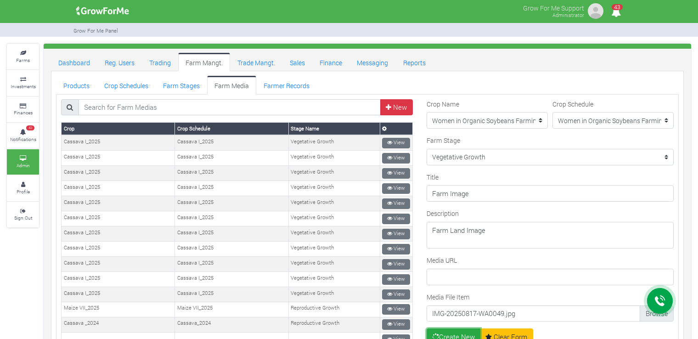
scroll to position [0, 0]
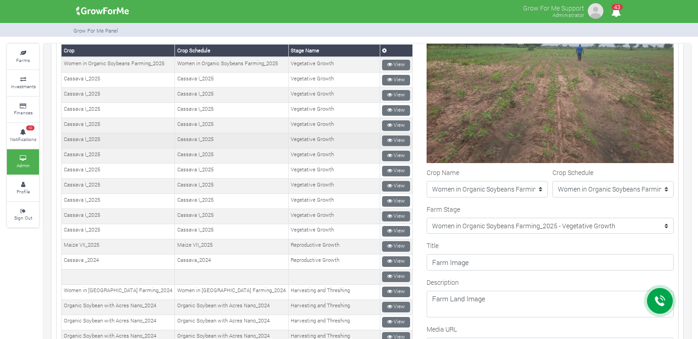
scroll to position [46, 0]
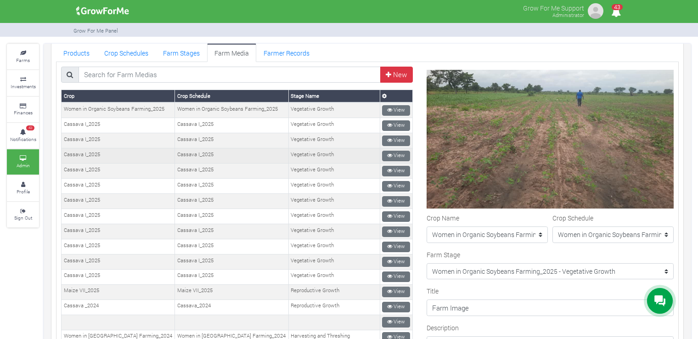
drag, startPoint x: 305, startPoint y: 157, endPoint x: 292, endPoint y: 125, distance: 33.8
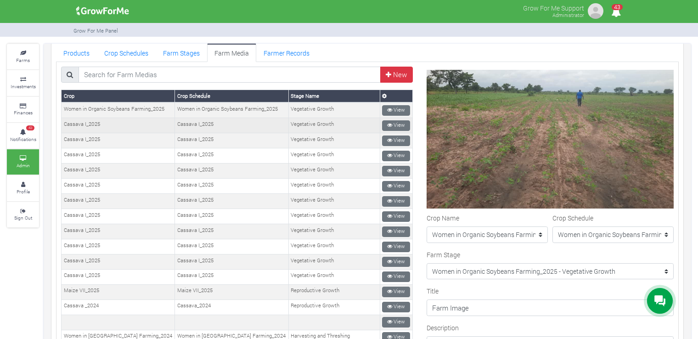
click at [305, 156] on td "Vegetative Growth" at bounding box center [333, 155] width 91 height 15
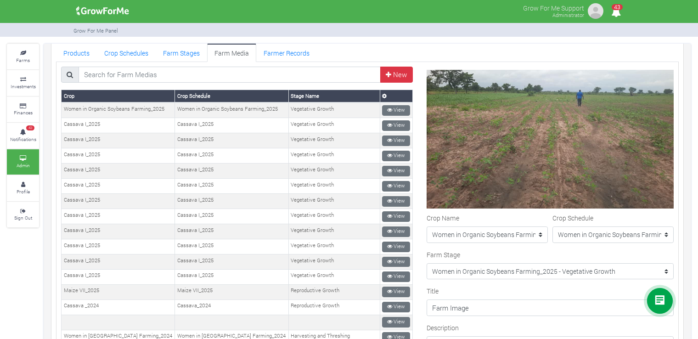
click at [501, 286] on div "Title Farm Image" at bounding box center [549, 301] width 247 height 30
click at [492, 45] on ul "Products Crop Schedules Farm Stages Farm Media Farmer Records" at bounding box center [367, 52] width 623 height 18
